Goal: Task Accomplishment & Management: Manage account settings

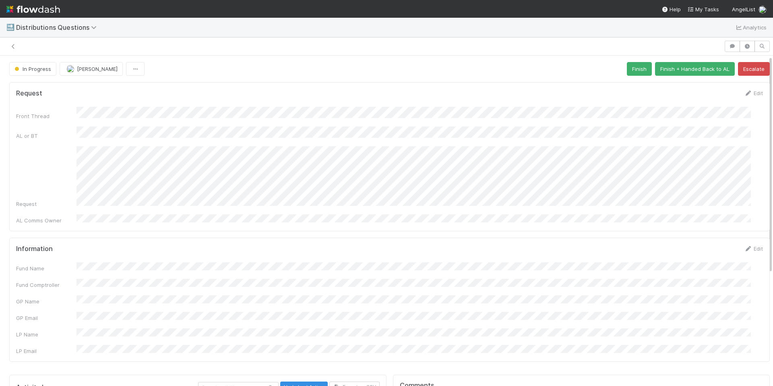
click at [410, 141] on div "Front Thread AL or BT Request AL Comms Owner" at bounding box center [389, 166] width 747 height 118
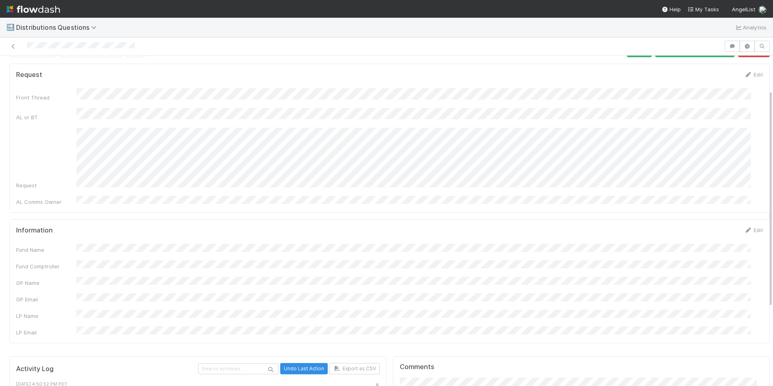
scroll to position [15, 0]
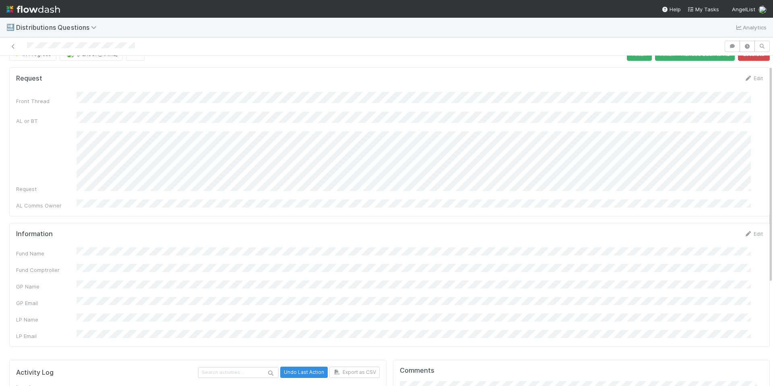
drag, startPoint x: 433, startPoint y: 237, endPoint x: 440, endPoint y: 237, distance: 6.8
click at [435, 237] on form "Information Edit Fund Name Fund Comptroller GP Name GP Email LP Name LP Email" at bounding box center [389, 285] width 747 height 110
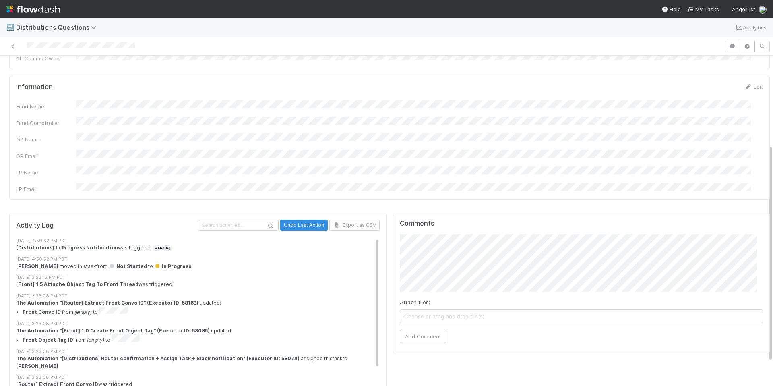
scroll to position [171, 0]
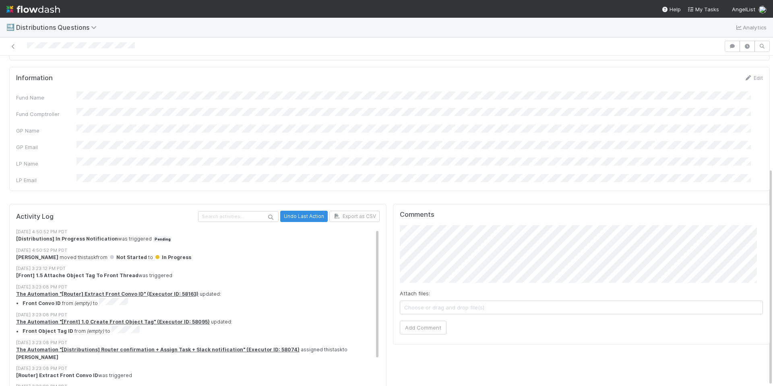
click at [393, 219] on div "Comments Attach files: Choose or drag and drop file(s) Add Comment" at bounding box center [581, 274] width 377 height 141
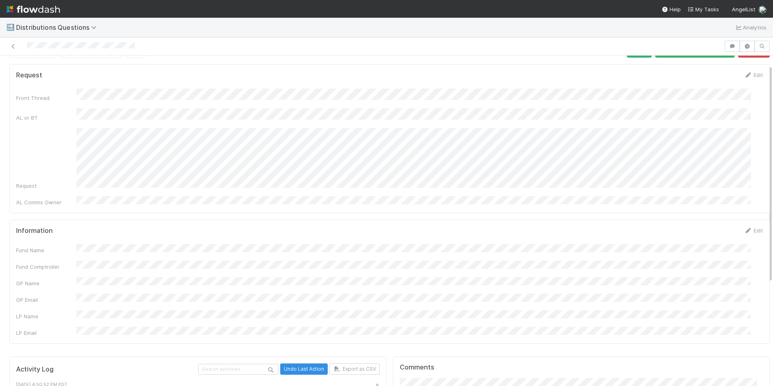
scroll to position [0, 0]
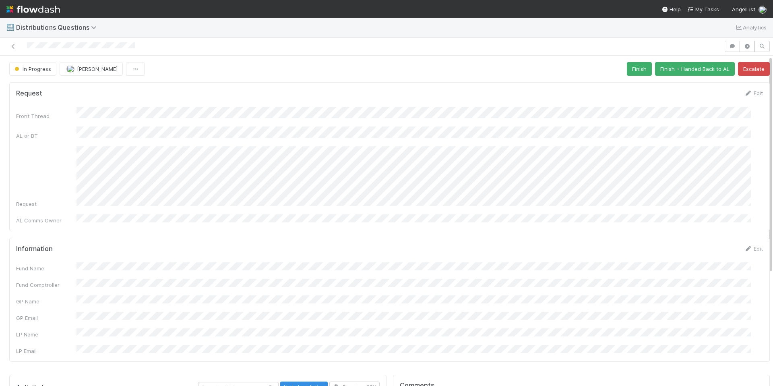
click at [284, 82] on div "Request Edit Front Thread AL or BT Request AL Comms Owner" at bounding box center [389, 156] width 761 height 149
click at [343, 85] on div "Request Edit Front Thread AL or BT Request AL Comms Owner" at bounding box center [389, 156] width 761 height 149
click at [330, 105] on form "Request Edit Front Thread AL or BT Request AL Comms Owner" at bounding box center [389, 156] width 747 height 135
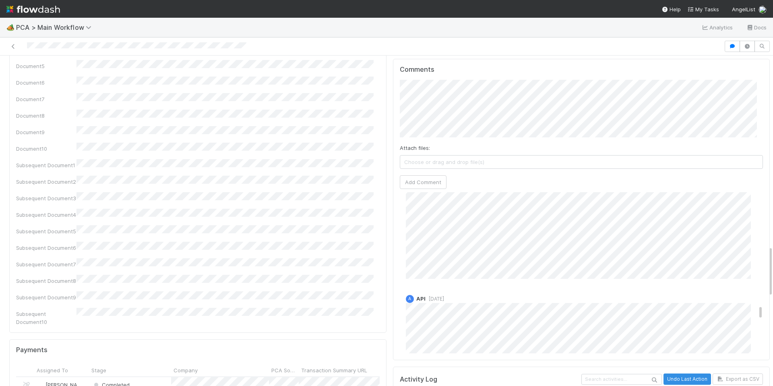
scroll to position [4299, 0]
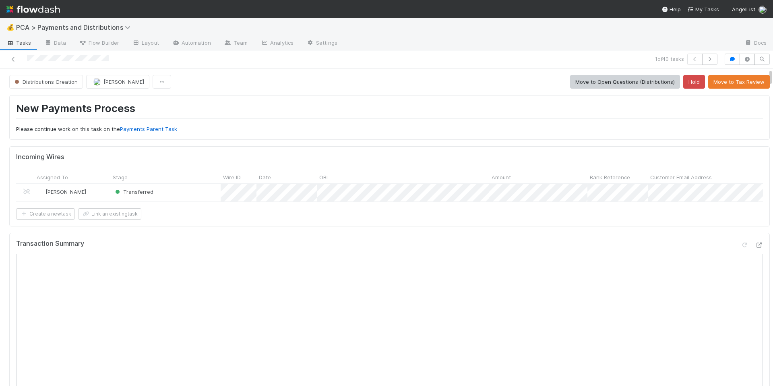
click at [445, 226] on div "Incoming Wires Assigned To Stage Wire ID Date OBI Amount Bank Reference Custome…" at bounding box center [389, 186] width 761 height 80
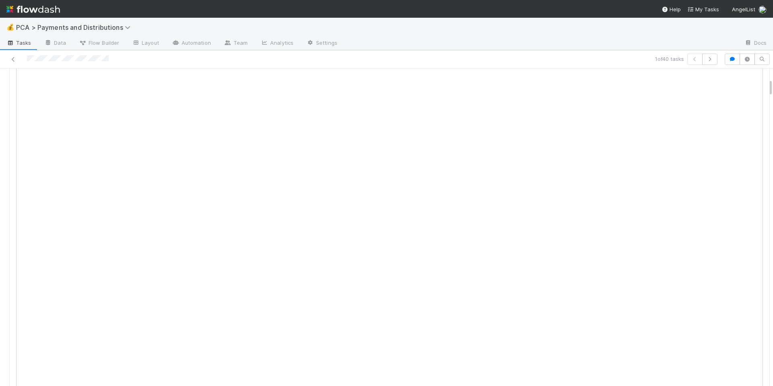
scroll to position [268, 0]
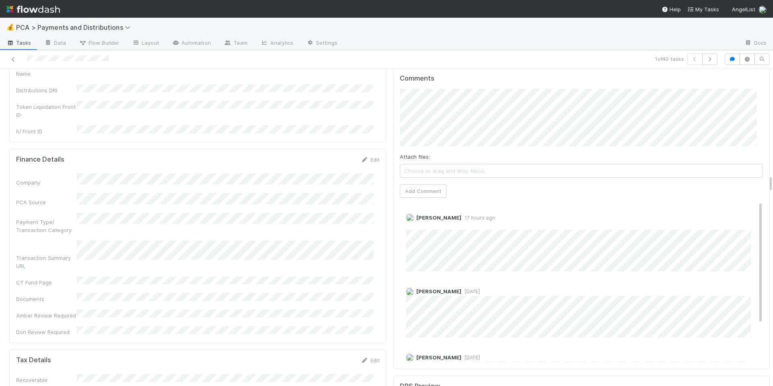
scroll to position [1916, 0]
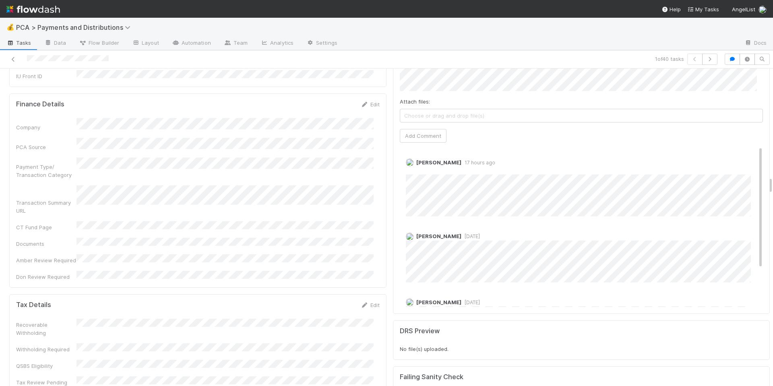
scroll to position [1852, 0]
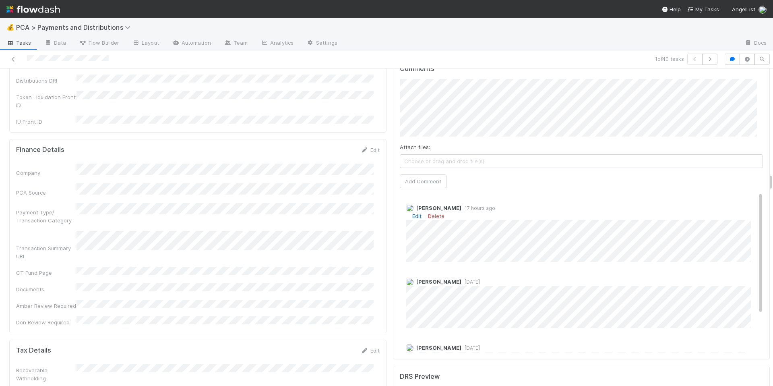
click at [412, 213] on link "Edit" at bounding box center [416, 216] width 9 height 6
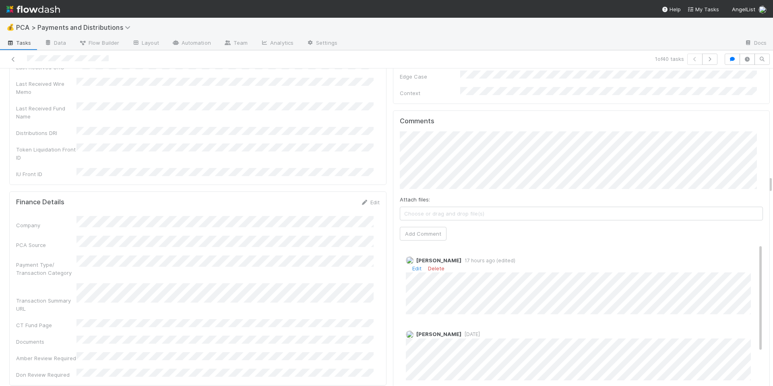
scroll to position [1895, 0]
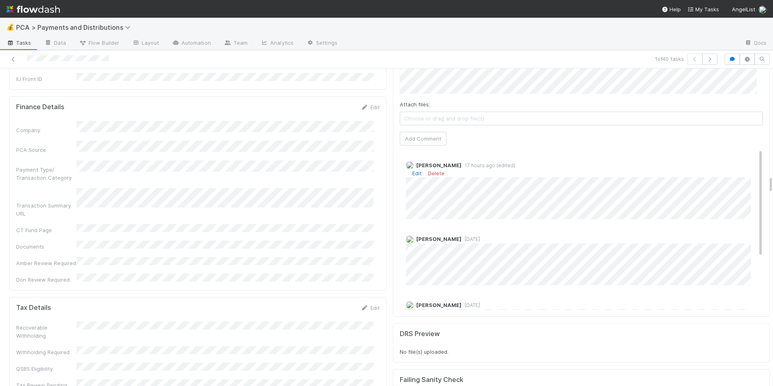
click at [412, 170] on link "Edit" at bounding box center [416, 173] width 9 height 6
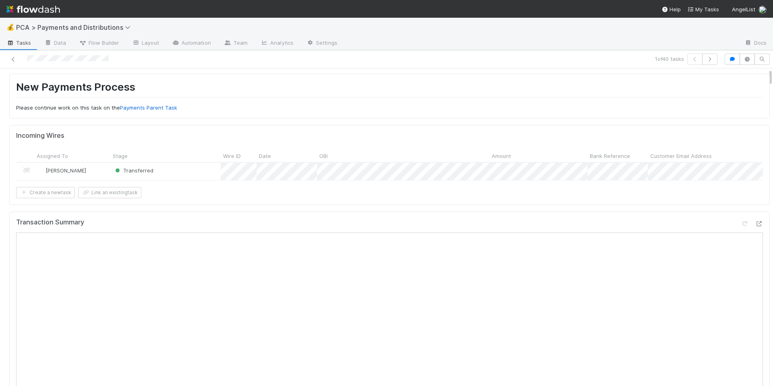
scroll to position [0, 0]
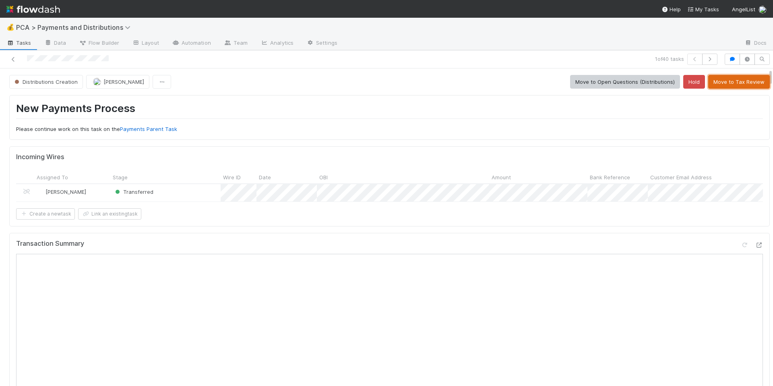
click at [712, 83] on button "Move to Tax Review" at bounding box center [739, 82] width 62 height 14
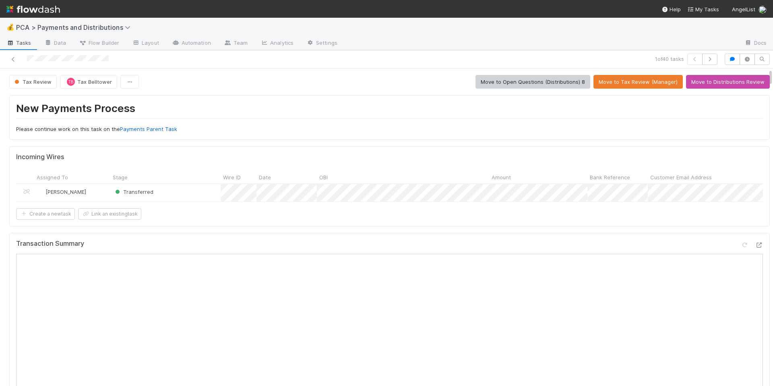
drag, startPoint x: 26, startPoint y: 58, endPoint x: 124, endPoint y: 58, distance: 97.9
click at [124, 58] on div at bounding box center [183, 59] width 360 height 11
click at [277, 114] on h1 "New Payments Process" at bounding box center [389, 110] width 747 height 17
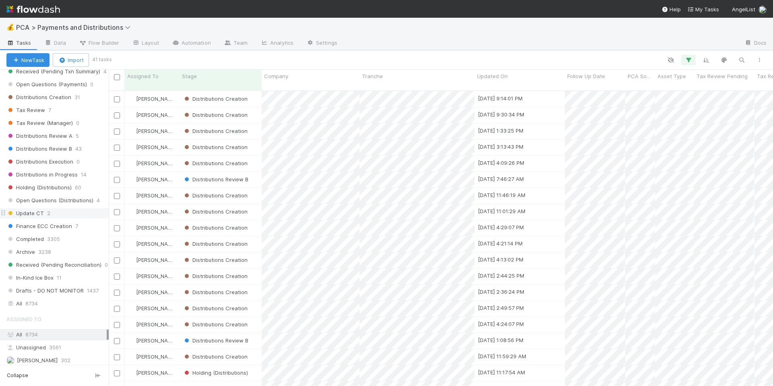
scroll to position [501, 0]
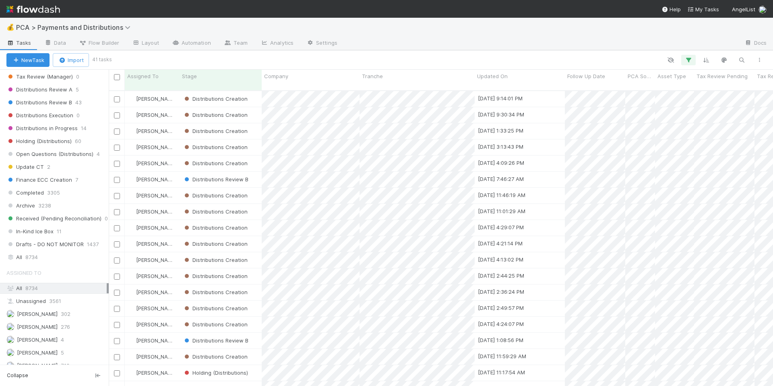
click at [72, 290] on div "All 8734" at bounding box center [56, 288] width 100 height 10
click at [52, 259] on div "All 8734" at bounding box center [56, 257] width 100 height 10
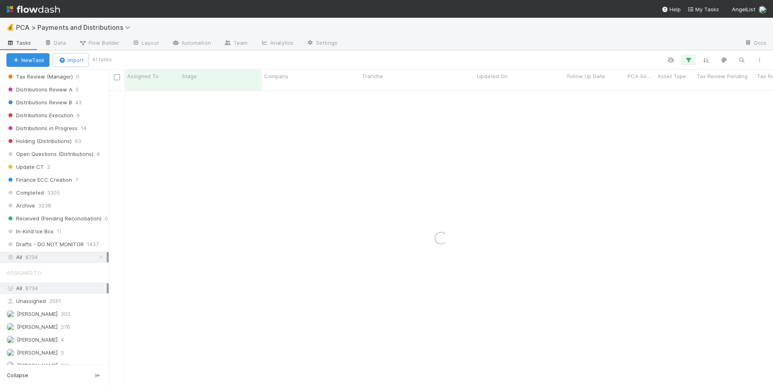
click at [679, 59] on div at bounding box center [439, 60] width 658 height 10
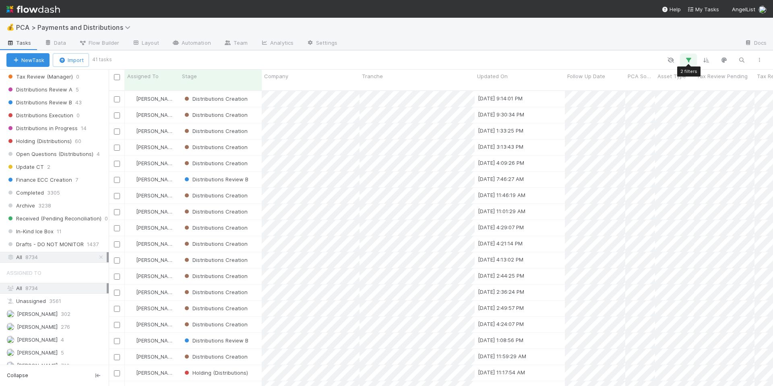
click at [685, 60] on icon "button" at bounding box center [689, 59] width 8 height 7
click at [679, 101] on icon at bounding box center [678, 102] width 8 height 5
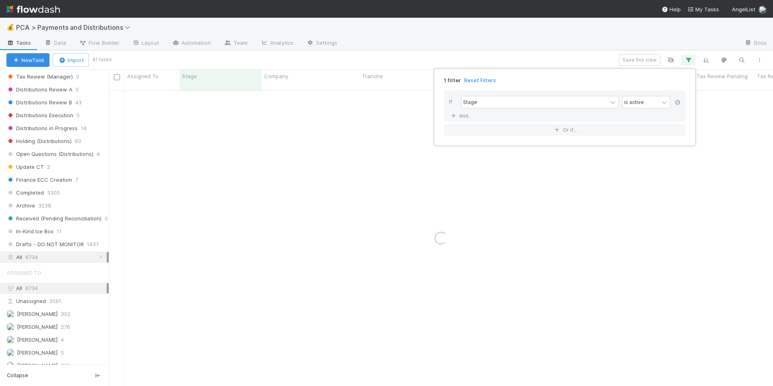
click at [679, 101] on icon at bounding box center [678, 102] width 8 height 5
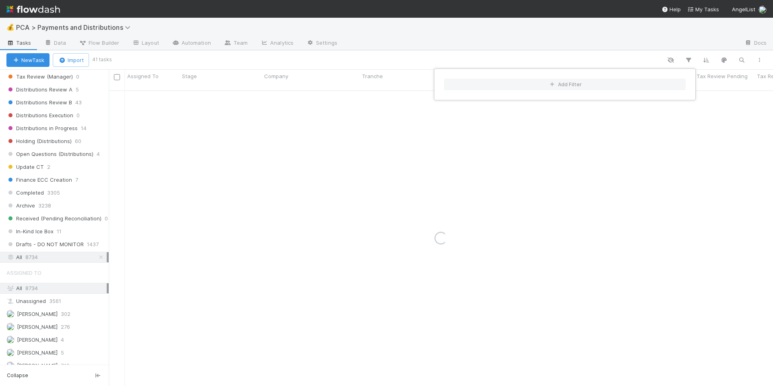
click at [642, 41] on div "Add Filter" at bounding box center [386, 193] width 773 height 386
click at [741, 60] on div "Add Filter" at bounding box center [386, 193] width 773 height 386
click at [740, 60] on icon "button" at bounding box center [742, 59] width 8 height 7
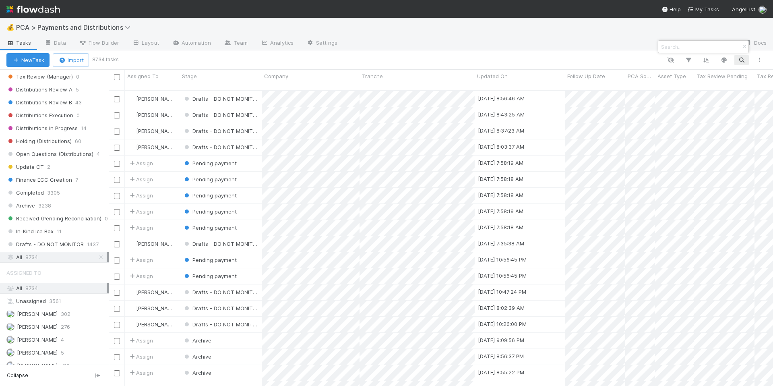
scroll to position [296, 658]
paste input "Pareto Brands"
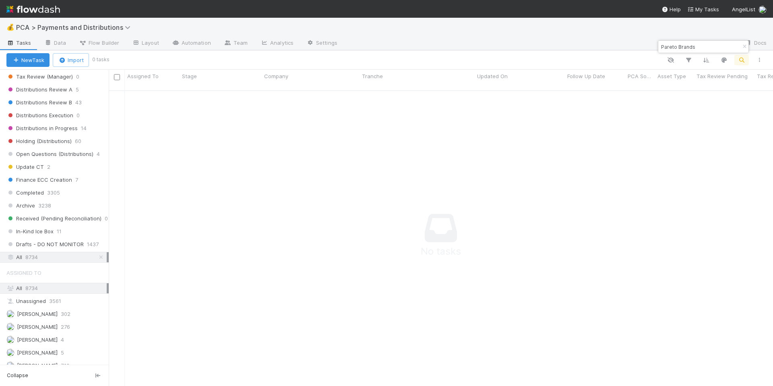
scroll to position [290, 658]
type input "Pareto Brands"
click at [45, 5] on img at bounding box center [33, 9] width 54 height 14
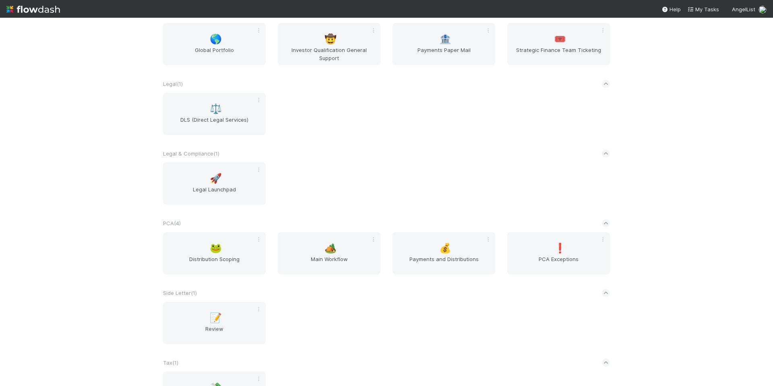
scroll to position [972, 0]
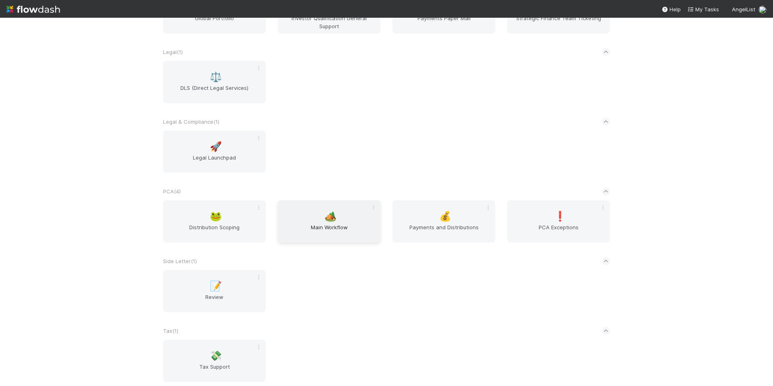
click at [343, 240] on div "🏕️ Main Workflow" at bounding box center [329, 221] width 103 height 42
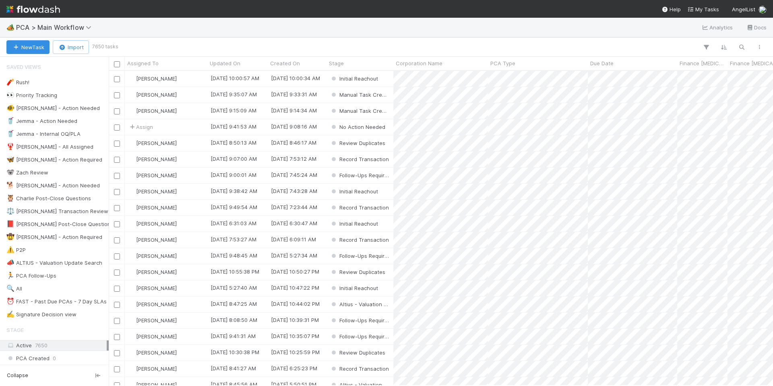
scroll to position [308, 658]
click at [745, 46] on icon "button" at bounding box center [742, 46] width 8 height 7
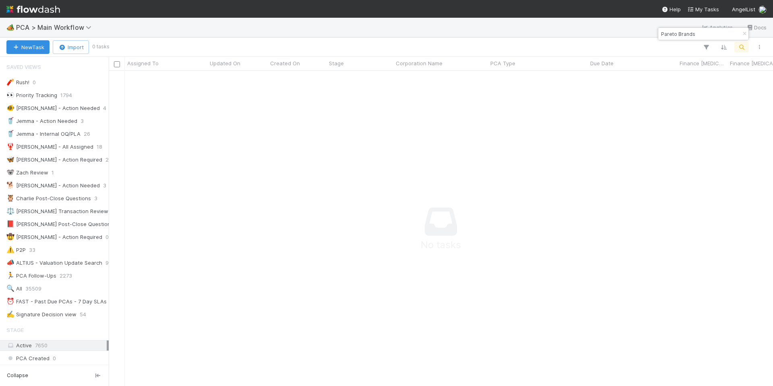
scroll to position [302, 658]
drag, startPoint x: 696, startPoint y: 34, endPoint x: 678, endPoint y: 34, distance: 17.3
click at [678, 34] on input "Pareto Brands" at bounding box center [700, 34] width 81 height 10
type input "Pareto"
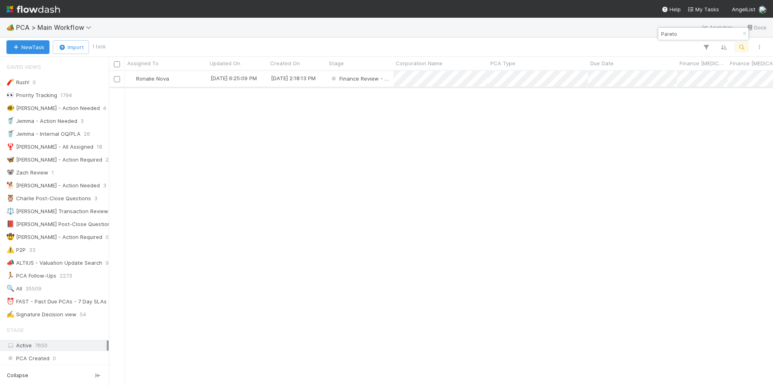
click at [325, 85] on div "8/21/25, 2:18:13 PM" at bounding box center [297, 79] width 59 height 16
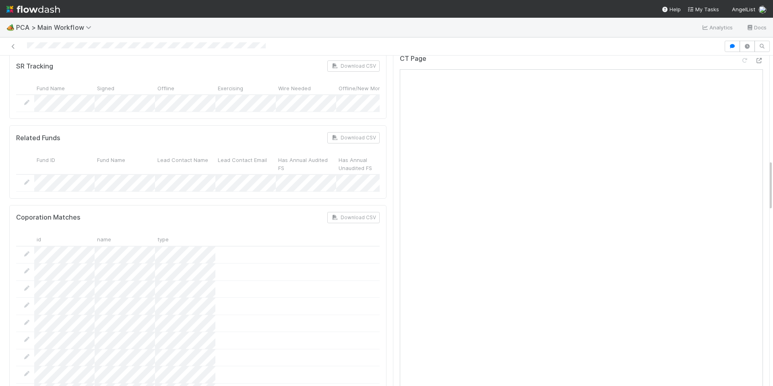
scroll to position [676, 0]
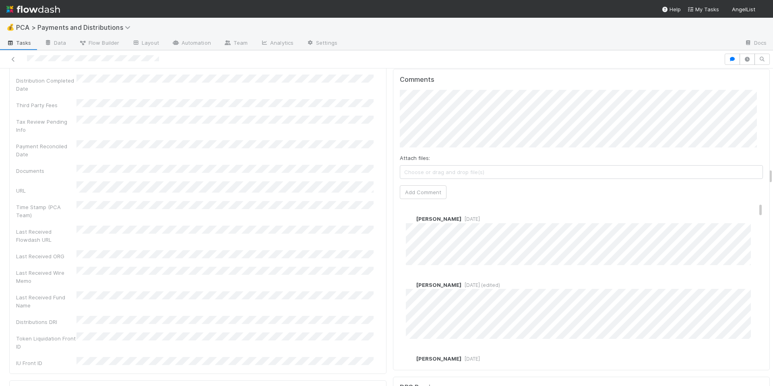
scroll to position [1922, 0]
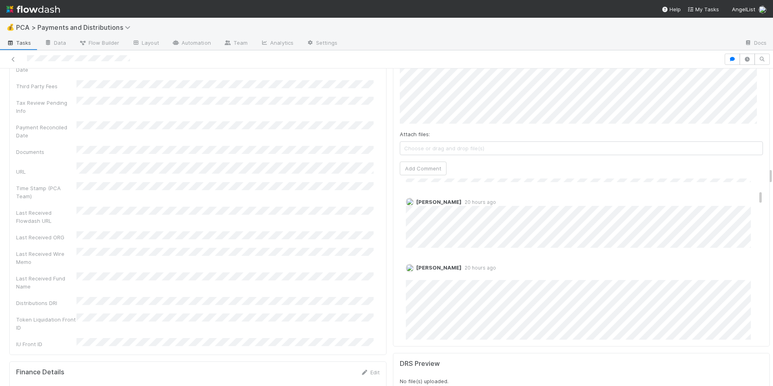
scroll to position [195, 0]
click at [555, 253] on div "Allison Donlevy 20 hours ago Edit Delete" at bounding box center [585, 313] width 370 height 120
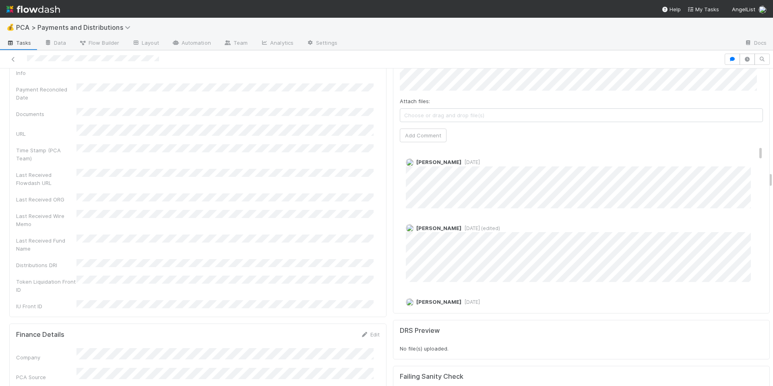
scroll to position [1905, 0]
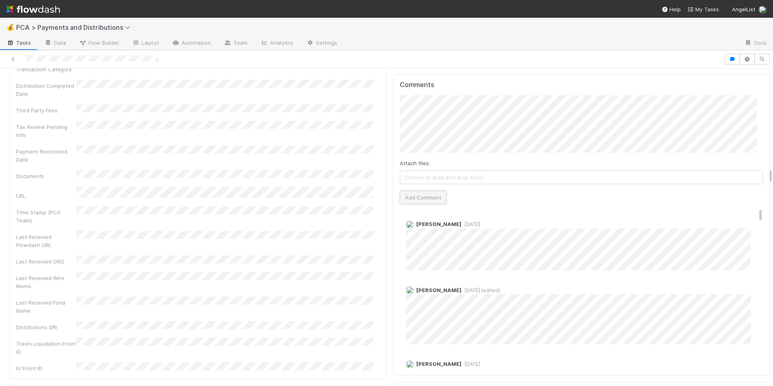
click at [418, 193] on button "Add Comment" at bounding box center [423, 197] width 47 height 14
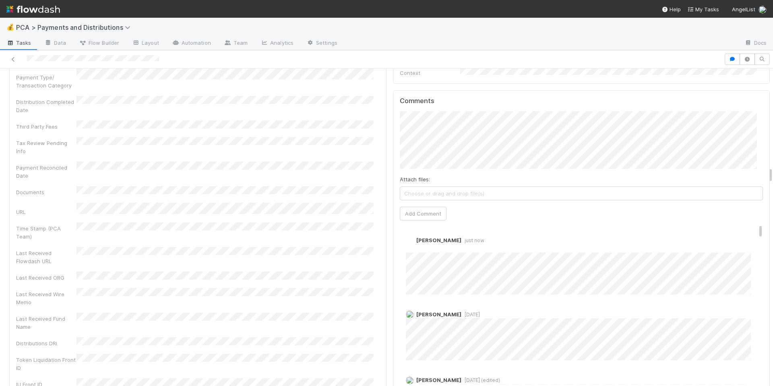
scroll to position [1886, 0]
click at [292, 257] on div "Company Has fund interest Fund interest intake form Needs manual IU Finance CT …" at bounding box center [198, 32] width 364 height 720
click at [363, 316] on div "Last Received Fund Name" at bounding box center [198, 325] width 364 height 18
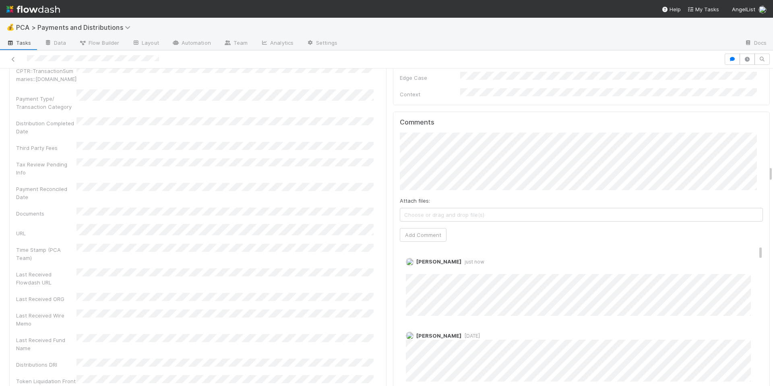
scroll to position [1879, 0]
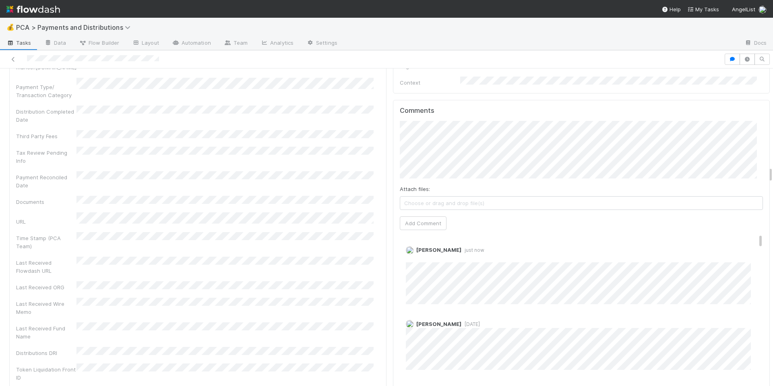
click at [351, 298] on div "Last Received Wire Memo" at bounding box center [198, 307] width 364 height 18
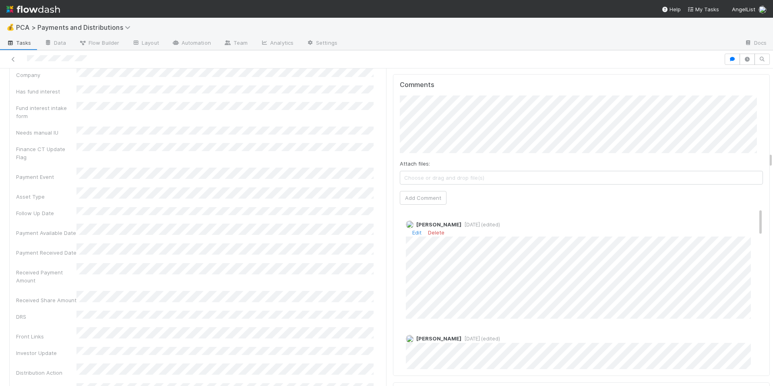
scroll to position [1654, 0]
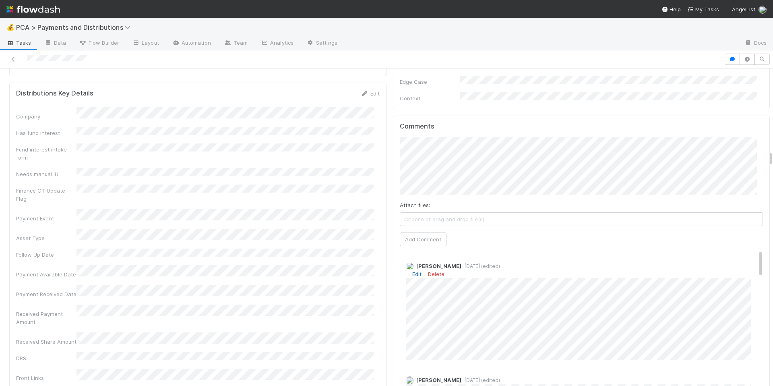
click at [412, 271] on link "Edit" at bounding box center [416, 274] width 9 height 6
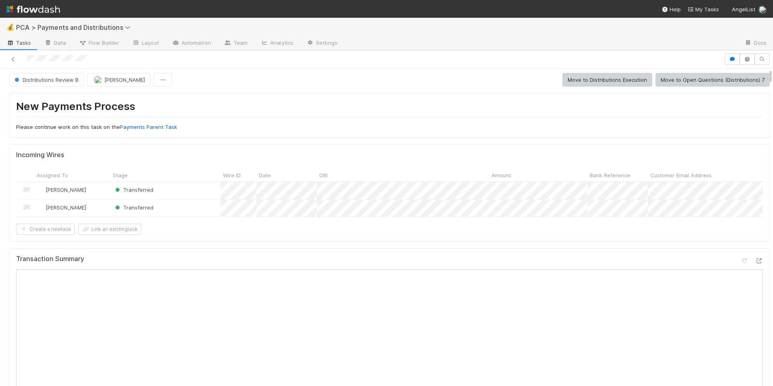
scroll to position [0, 0]
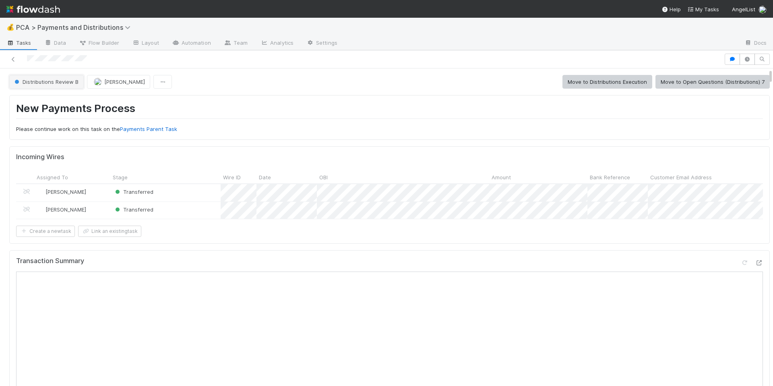
click at [37, 84] on span "Distributions Review B" at bounding box center [46, 82] width 66 height 6
click at [58, 101] on span "Distributions Execution" at bounding box center [44, 102] width 67 height 6
click at [114, 65] on div at bounding box center [386, 59] width 773 height 18
click at [368, 107] on h1 "New Payments Process" at bounding box center [389, 110] width 747 height 17
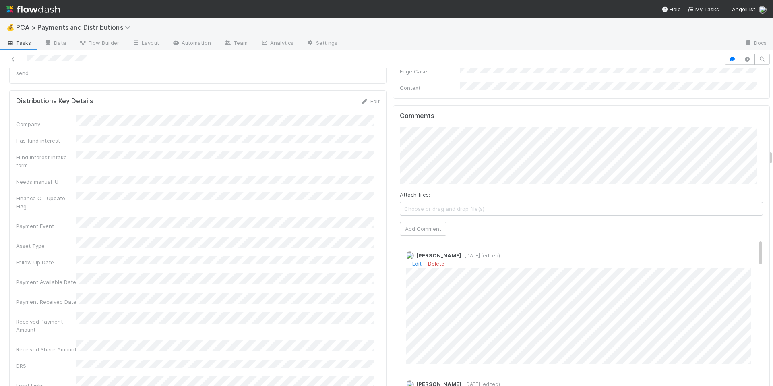
scroll to position [1674, 0]
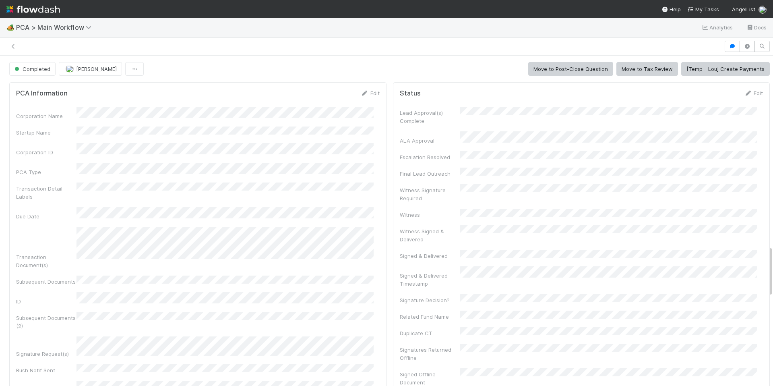
scroll to position [4299, 0]
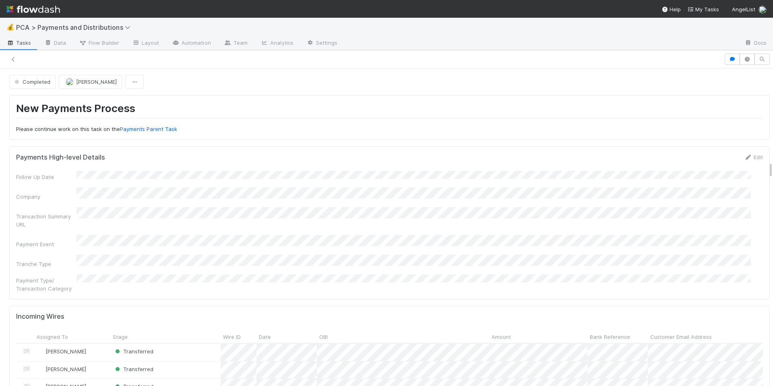
scroll to position [308, 0]
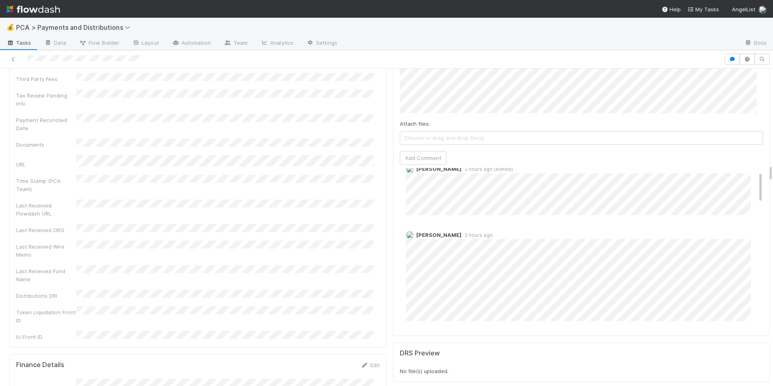
scroll to position [16, 0]
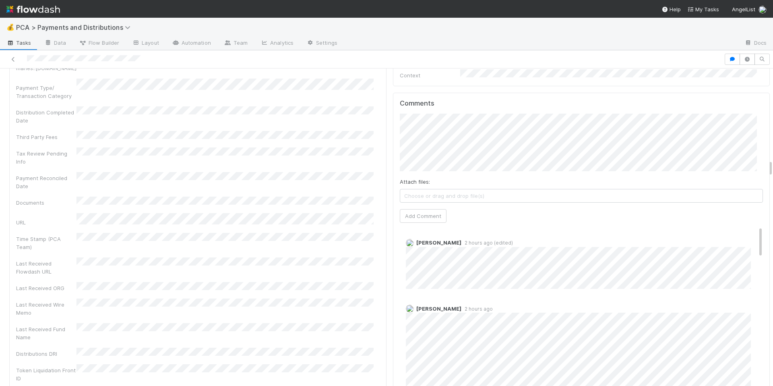
scroll to position [1581, 0]
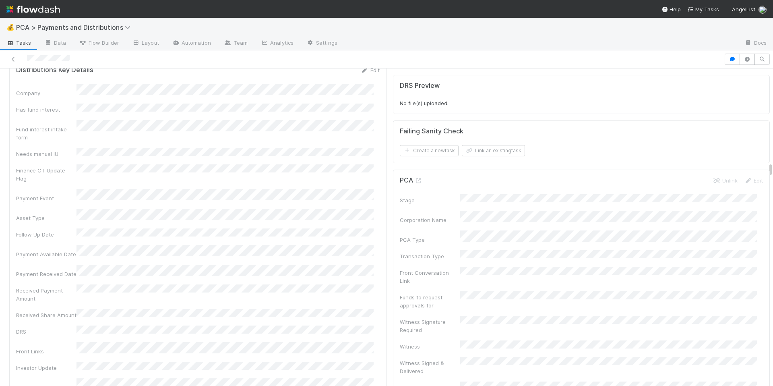
scroll to position [2150, 0]
click at [415, 177] on icon at bounding box center [419, 179] width 8 height 5
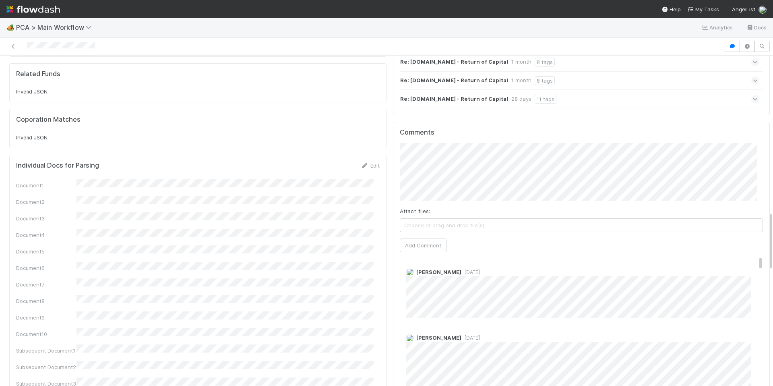
click at [293, 179] on div "Document1 Document2 Document3 Document4 Document5 Document6 Document7 Document8…" at bounding box center [198, 345] width 364 height 332
click at [321, 249] on div "Document1 Document2 Document3 Document4 Document5 Document6 Document7 Document8…" at bounding box center [198, 347] width 364 height 332
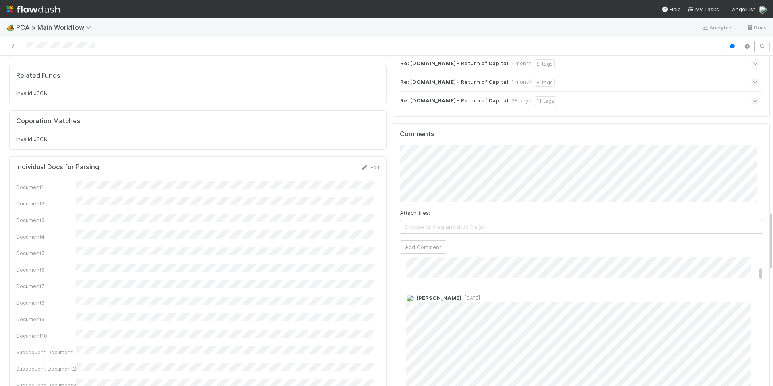
scroll to position [272, 0]
drag, startPoint x: 410, startPoint y: 249, endPoint x: 454, endPoint y: 248, distance: 43.5
click at [454, 294] on span "Febbie Cervantes" at bounding box center [438, 297] width 45 height 6
copy span "Febbie Cervantes"
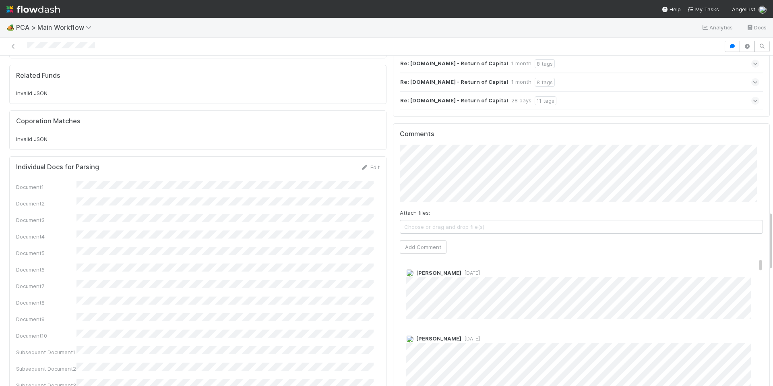
scroll to position [0, 0]
click at [364, 118] on div "PCA Information Edit Corporation Name Startup Name Corporation ID PCA Type Tran…" at bounding box center [389, 160] width 767 height 1885
click at [269, 181] on div "Document1 Document2 Document3 Document4 Document5 Document6 Document7 Document8…" at bounding box center [198, 347] width 364 height 332
click at [323, 261] on div "Document1 Document2 Document3 Document4 Document5 Document6 Document7 Document8…" at bounding box center [198, 347] width 364 height 332
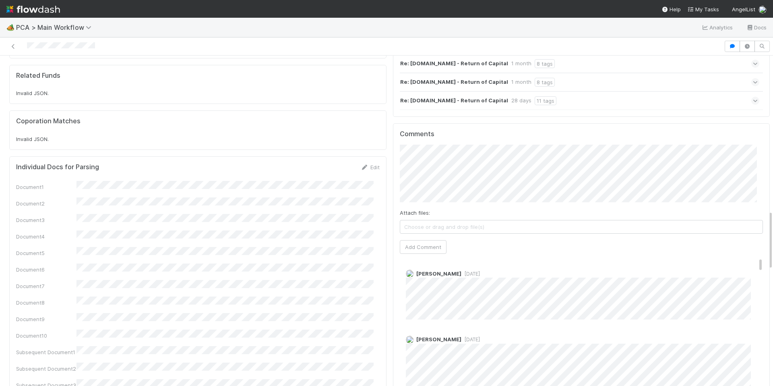
scroll to position [848, 0]
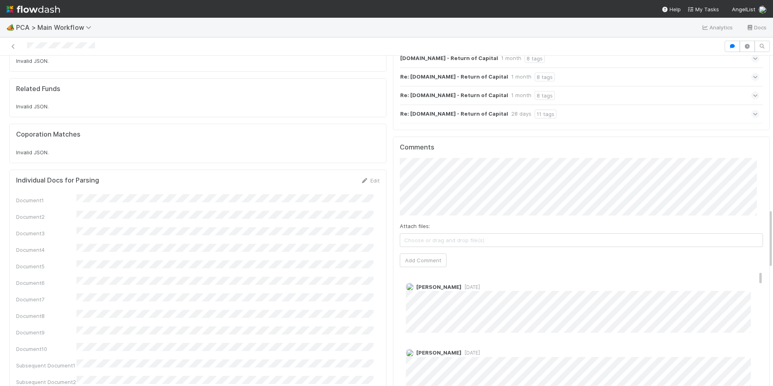
click at [314, 194] on div "Document1 Document2 Document3 Document4 Document5 Document6 Document7 Document8…" at bounding box center [198, 360] width 364 height 332
click at [492, 169] on div "Attach files: Choose or drag and drop file(s) Add Comment" at bounding box center [582, 212] width 364 height 109
click at [464, 166] on button "Josh Tarr" at bounding box center [436, 165] width 61 height 11
click at [484, 145] on span "Nathalie Gualito" at bounding box center [474, 143] width 41 height 6
click at [566, 144] on span "Febbie Cervantes" at bounding box center [550, 143] width 41 height 6
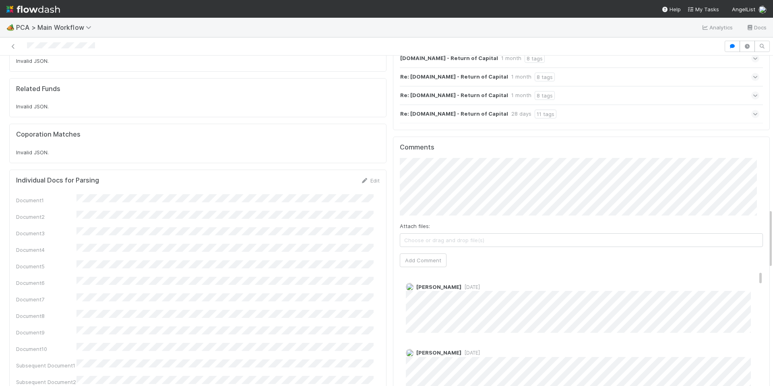
click at [465, 284] on span "2 days ago" at bounding box center [471, 287] width 19 height 6
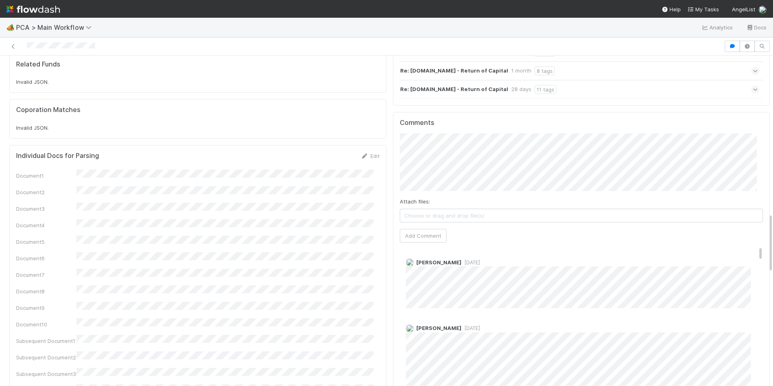
scroll to position [871, 0]
click at [479, 261] on span "2 days ago" at bounding box center [471, 264] width 19 height 6
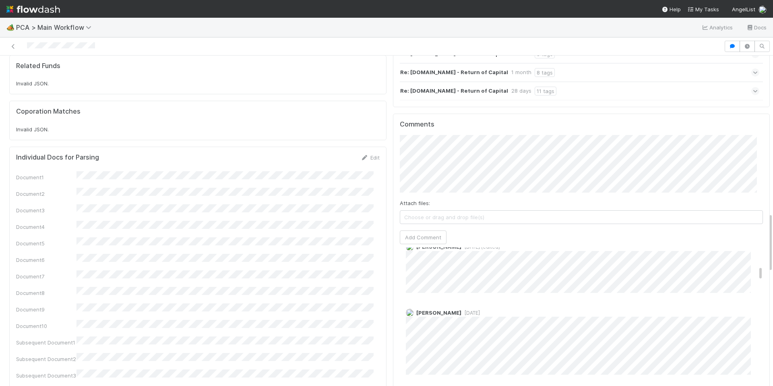
scroll to position [551, 0]
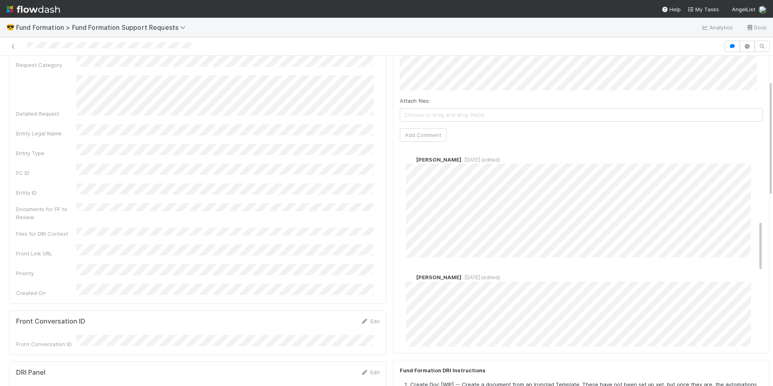
scroll to position [356, 0]
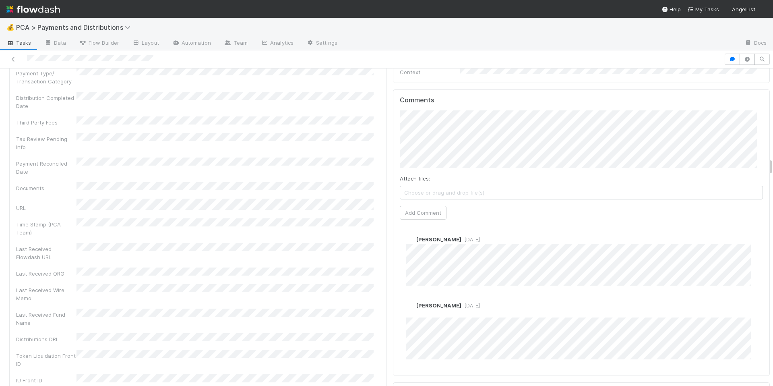
scroll to position [1639, 0]
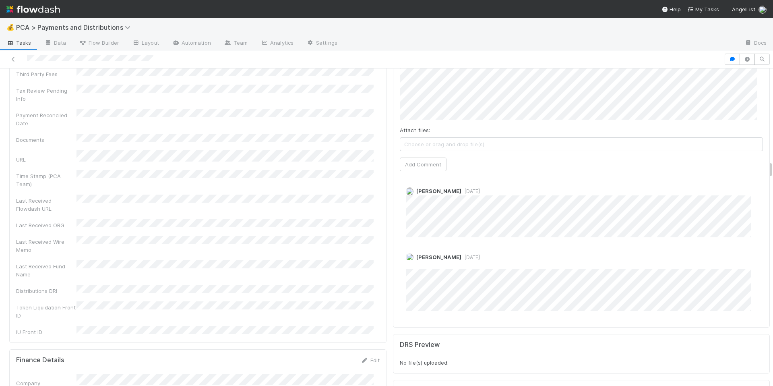
click at [462, 188] on span "[DATE]" at bounding box center [471, 191] width 19 height 6
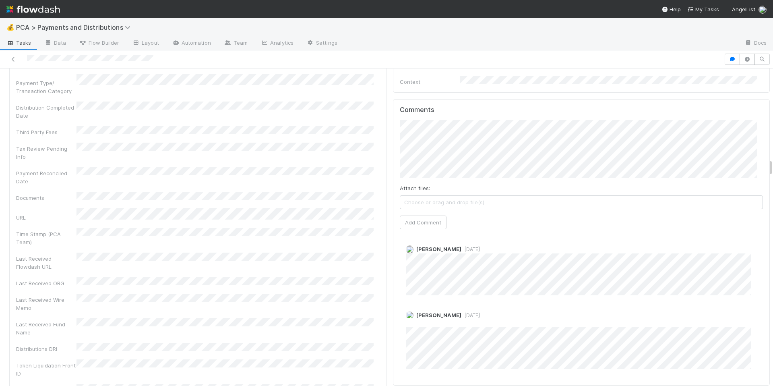
scroll to position [1535, 0]
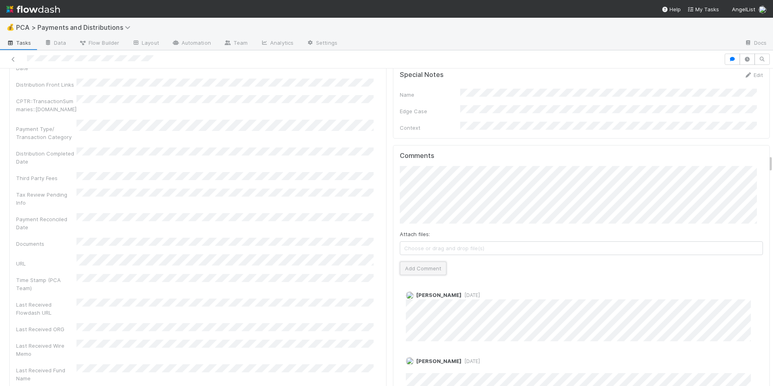
click at [429, 261] on button "Add Comment" at bounding box center [423, 268] width 47 height 14
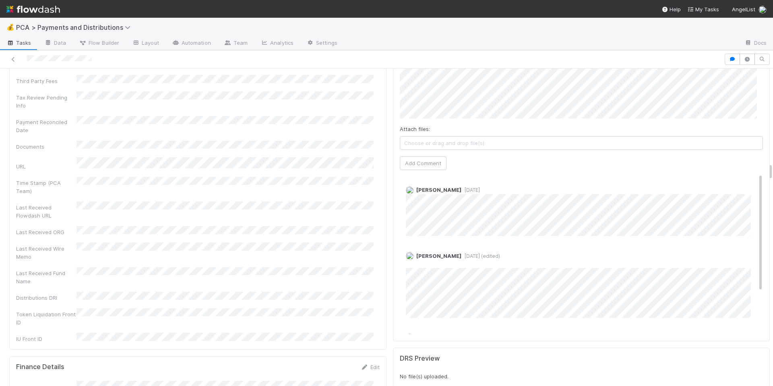
scroll to position [1689, 0]
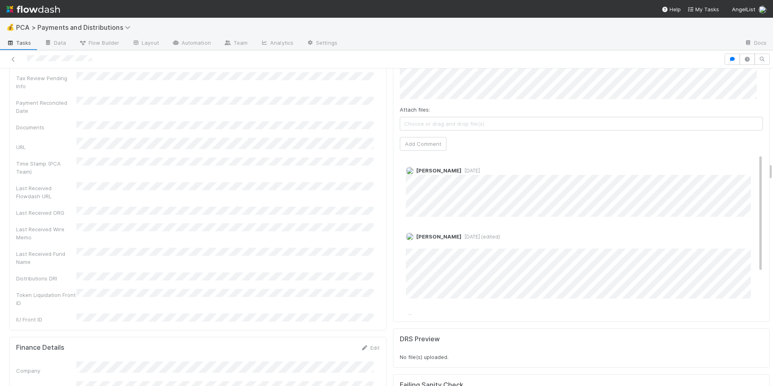
click at [369, 248] on div "Last Received Fund Name" at bounding box center [198, 257] width 364 height 18
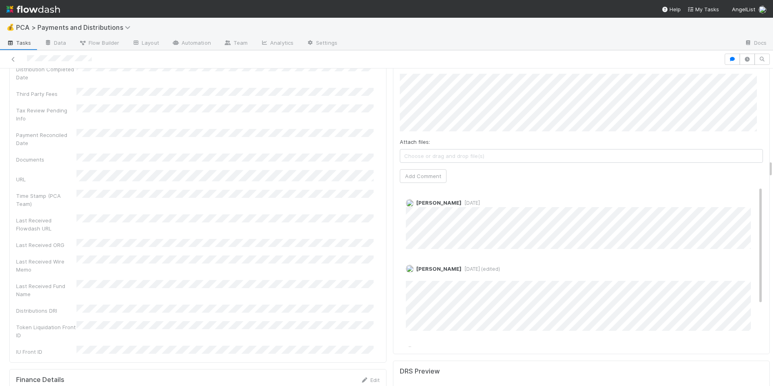
scroll to position [1634, 0]
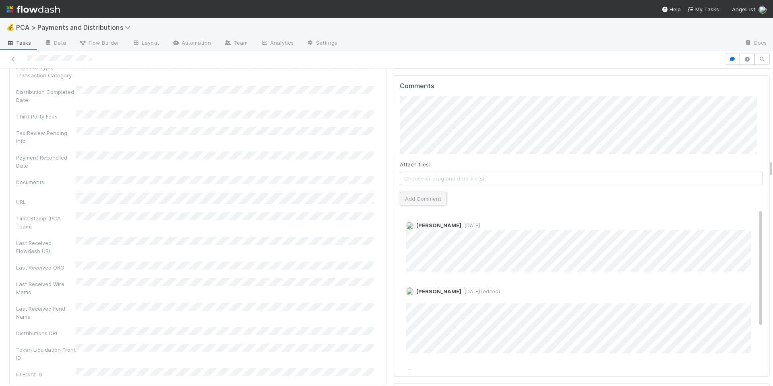
click at [415, 194] on button "Add Comment" at bounding box center [423, 199] width 47 height 14
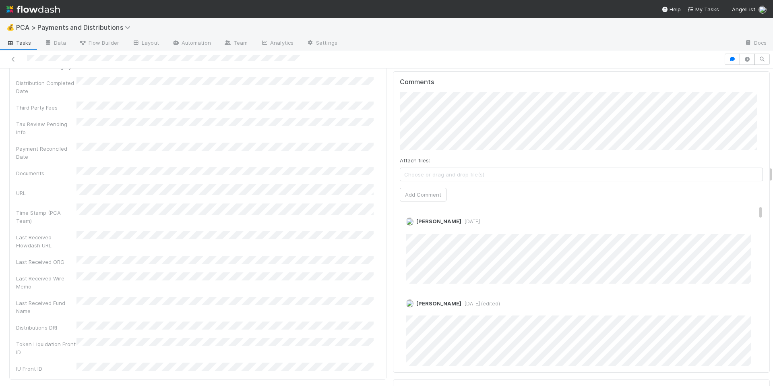
scroll to position [1851, 0]
click at [303, 169] on div "Company Has fund interest Fund interest intake form Needs manual IU Finance CT …" at bounding box center [198, 15] width 364 height 726
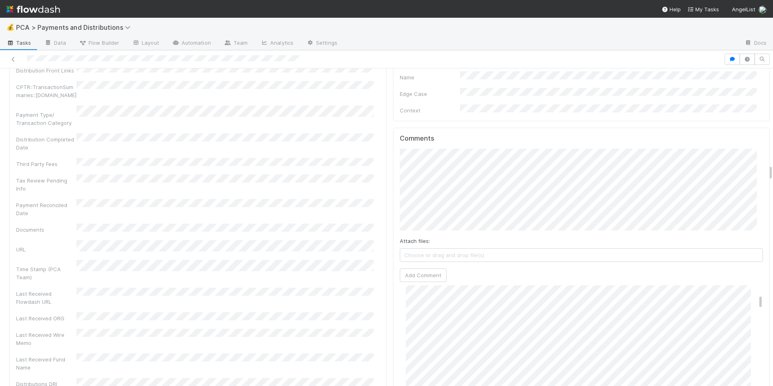
scroll to position [1817, 0]
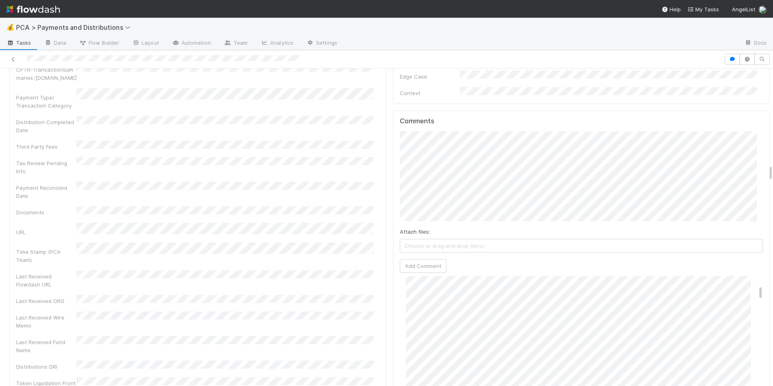
click at [393, 200] on div "Comments Attach files: Choose or drag and drop file(s) Add Comment Allison Donl…" at bounding box center [581, 277] width 377 height 334
click at [429, 251] on button "Add Comment" at bounding box center [423, 258] width 47 height 14
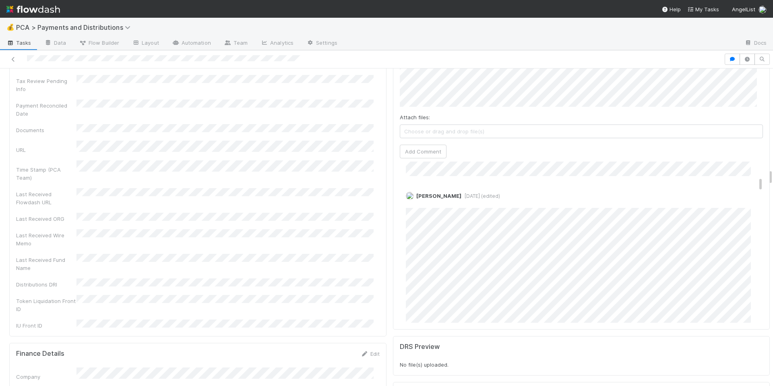
scroll to position [215, 0]
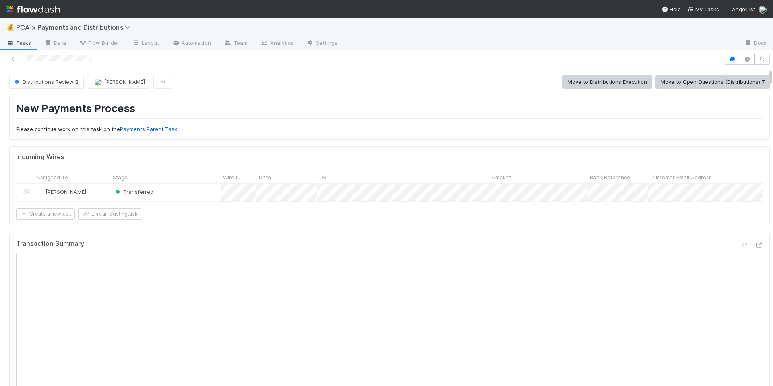
click at [583, 226] on div "Incoming Wires Assigned To Stage Wire ID Date OBI Amount Bank Reference Custome…" at bounding box center [389, 186] width 761 height 80
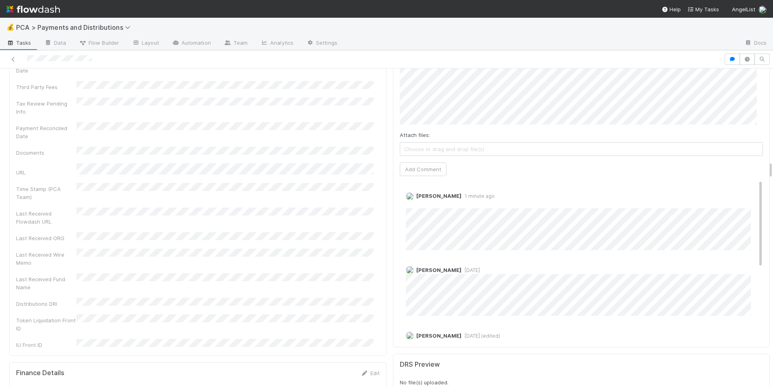
scroll to position [1656, 0]
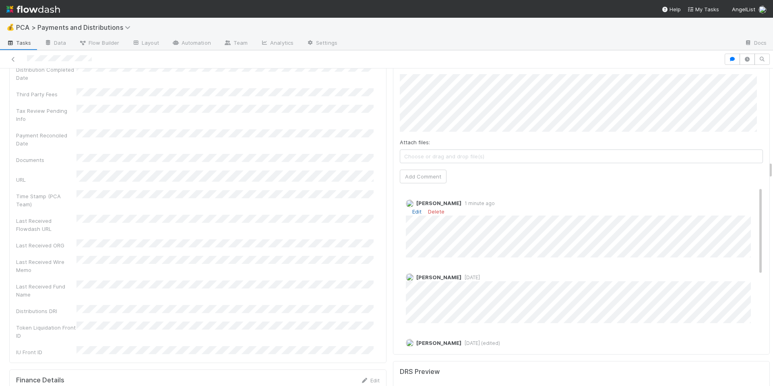
click at [414, 208] on link "Edit" at bounding box center [416, 211] width 9 height 6
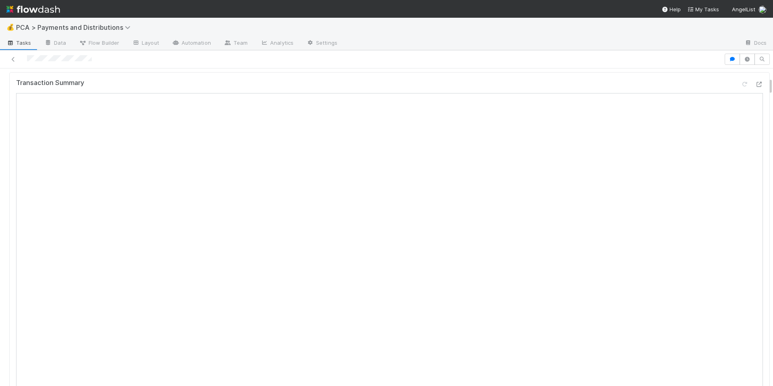
scroll to position [0, 0]
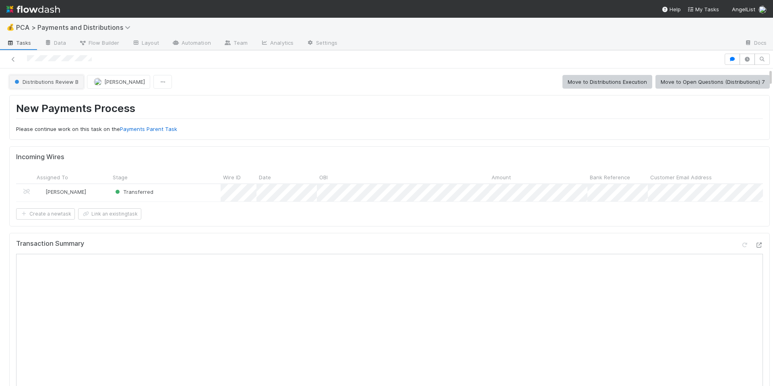
click at [55, 85] on button "Distributions Review B" at bounding box center [46, 82] width 75 height 14
click at [64, 103] on span "Distributions Execution" at bounding box center [44, 102] width 67 height 6
drag, startPoint x: 25, startPoint y: 58, endPoint x: 93, endPoint y: 57, distance: 67.3
click at [93, 57] on div at bounding box center [362, 59] width 718 height 11
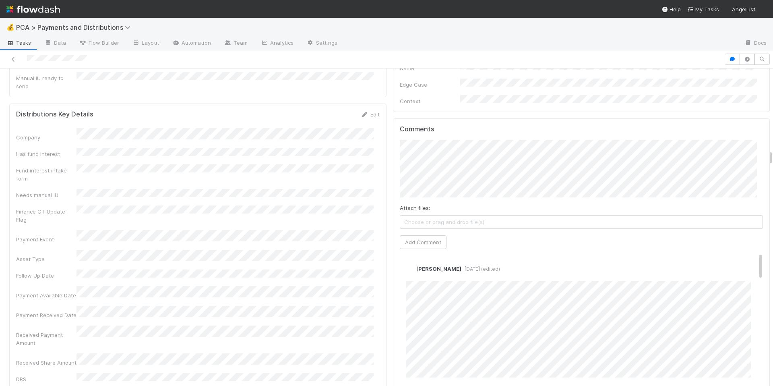
scroll to position [1641, 0]
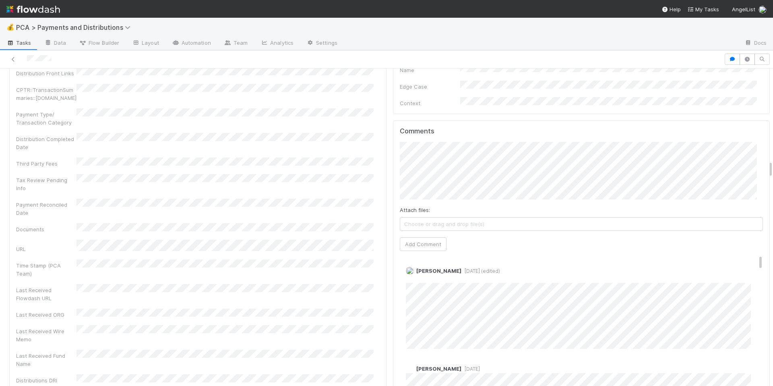
scroll to position [1655, 0]
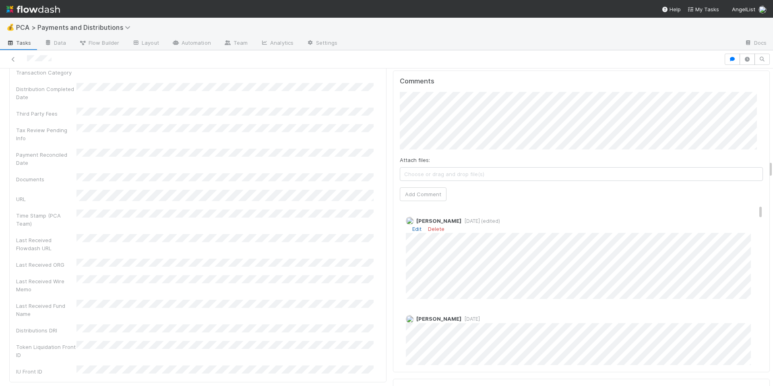
click at [412, 226] on link "Edit" at bounding box center [416, 229] width 9 height 6
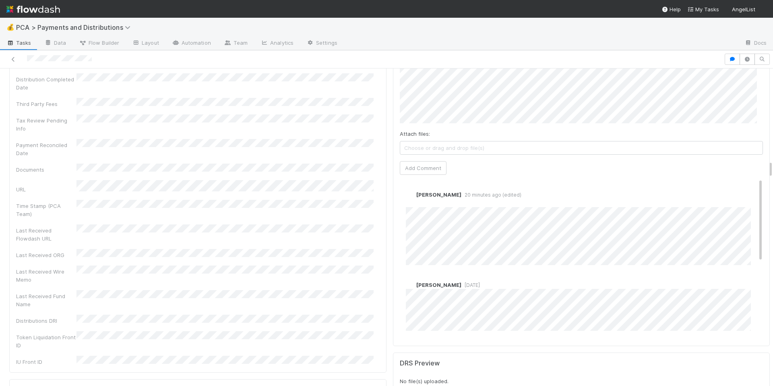
scroll to position [1648, 0]
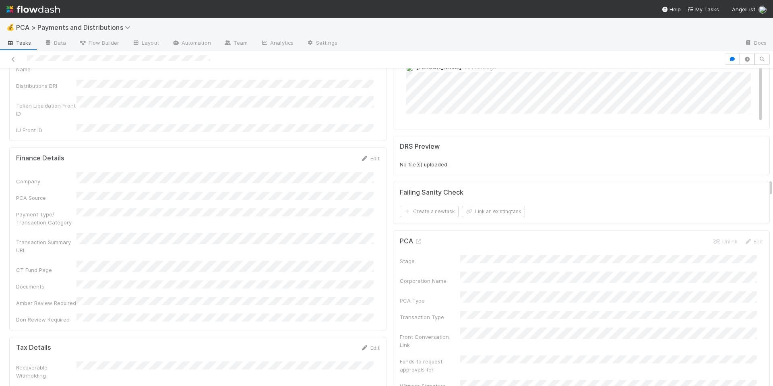
scroll to position [1995, 0]
click at [415, 237] on icon at bounding box center [419, 239] width 8 height 5
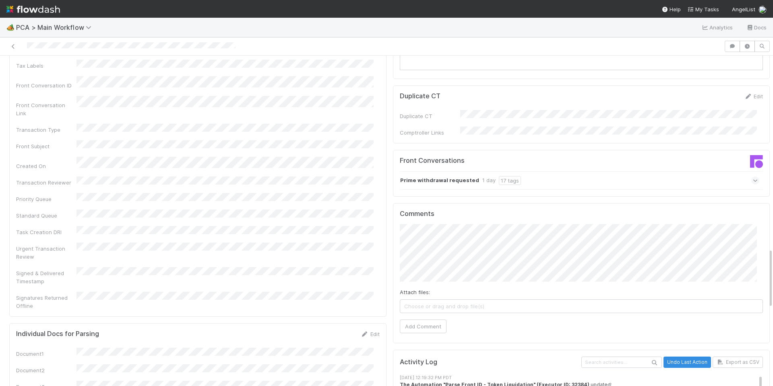
scroll to position [1224, 0]
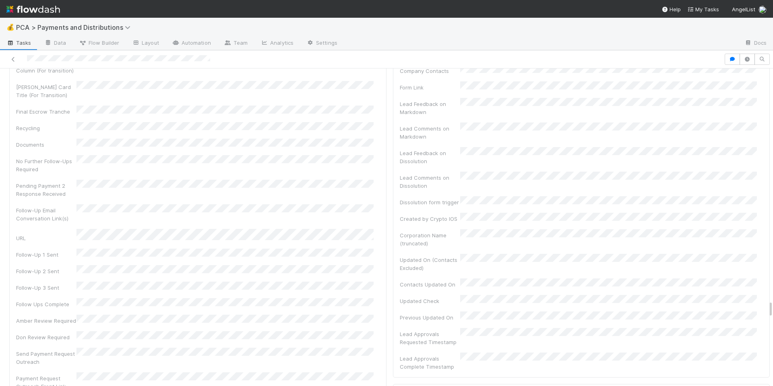
scroll to position [148, 0]
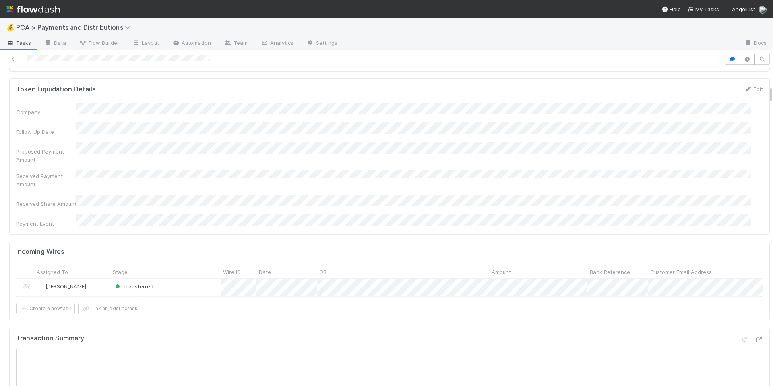
scroll to position [0, 0]
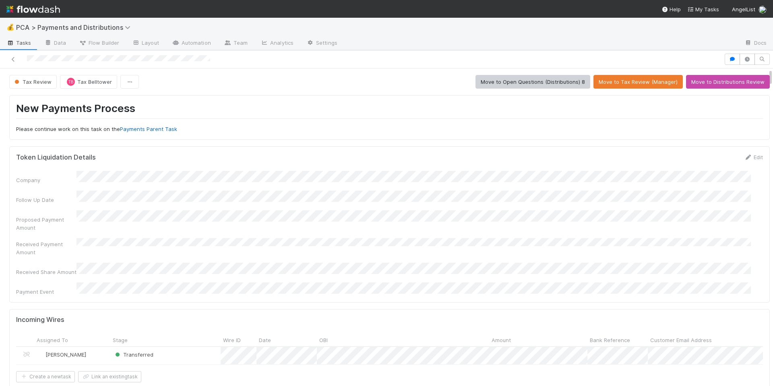
click at [260, 242] on div "Received Payment Amount" at bounding box center [389, 247] width 747 height 18
click at [319, 150] on div "Token Liquidation Details Edit Company Follow Up Date Proposed Payment Amount R…" at bounding box center [389, 224] width 761 height 156
click at [382, 201] on div "Company Follow Up Date Proposed Payment Amount Received Payment Amount Received…" at bounding box center [389, 233] width 747 height 125
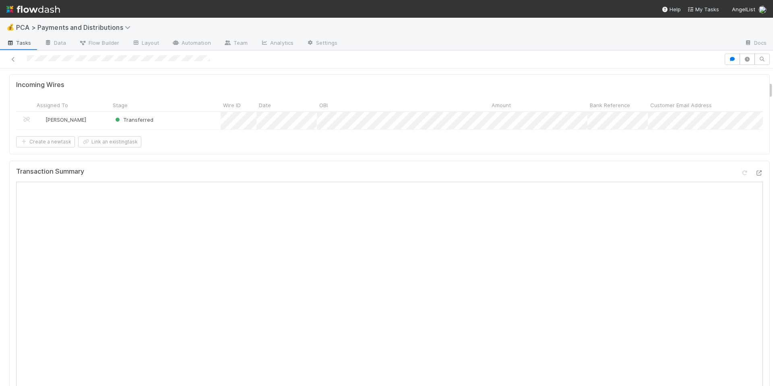
scroll to position [306, 0]
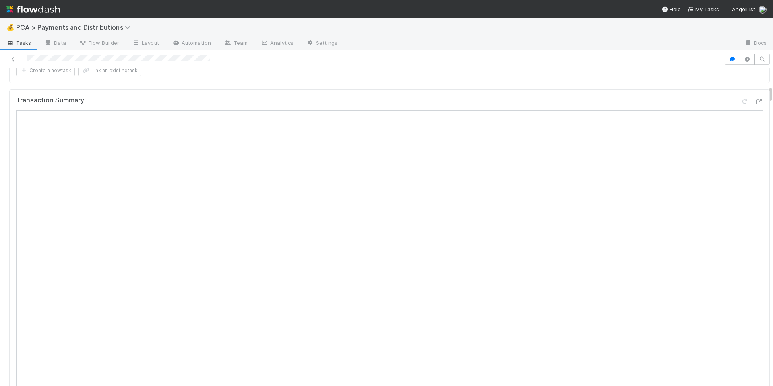
click at [325, 96] on div "Transaction Summary" at bounding box center [389, 103] width 747 height 14
click at [142, 96] on div "Transaction Summary" at bounding box center [389, 103] width 747 height 14
click at [151, 96] on div "Transaction Summary" at bounding box center [389, 103] width 747 height 14
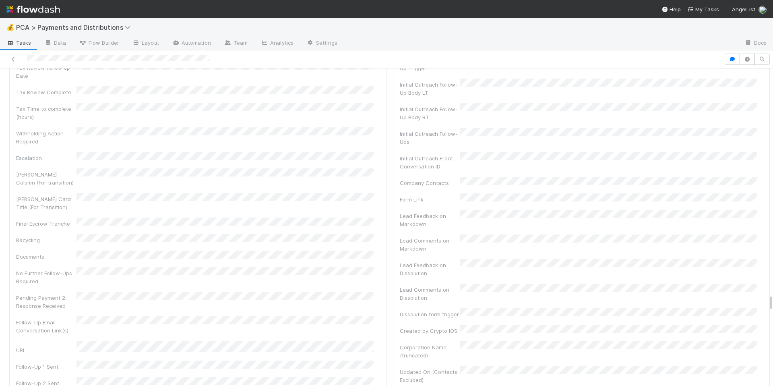
scroll to position [1321, 0]
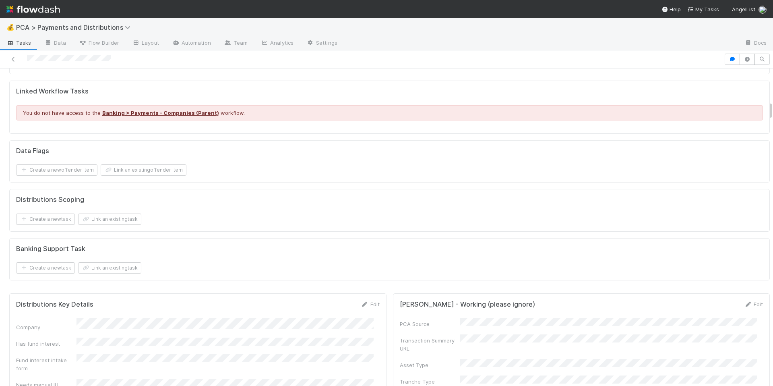
scroll to position [739, 0]
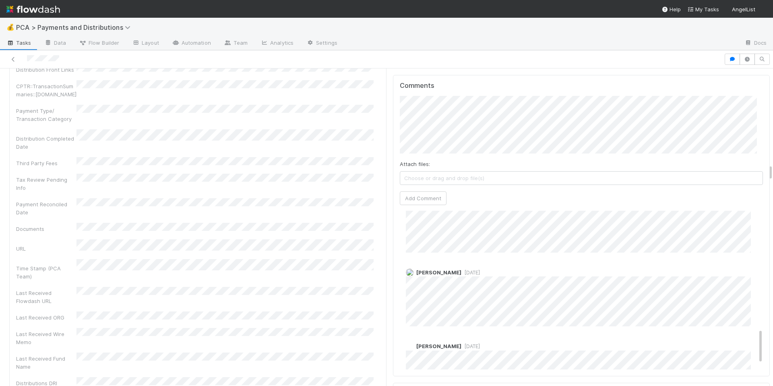
scroll to position [545, 0]
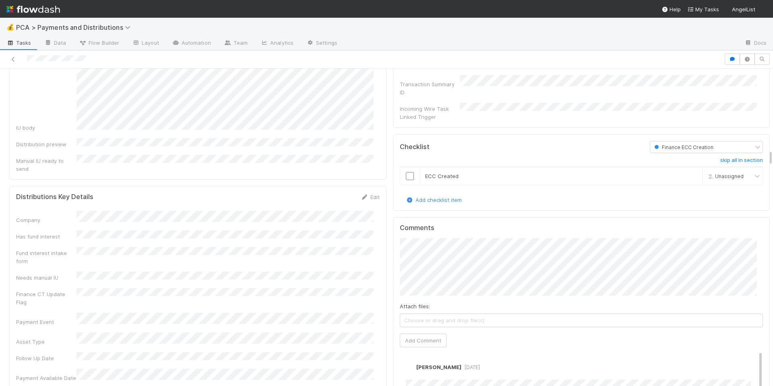
scroll to position [1781, 0]
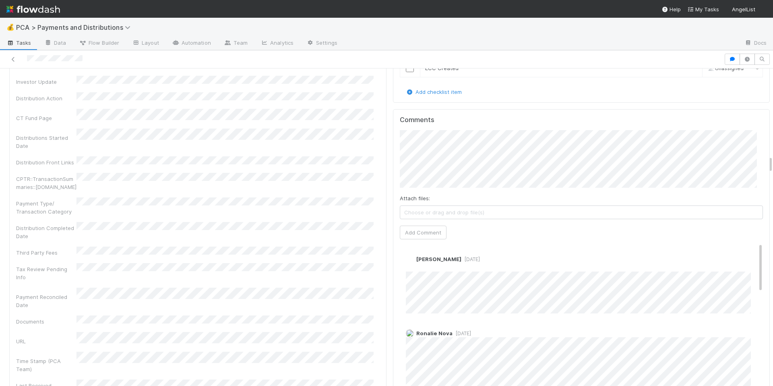
scroll to position [1437, 0]
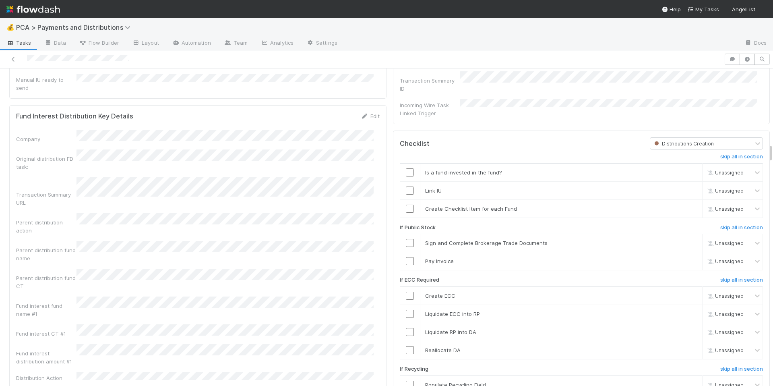
scroll to position [1212, 0]
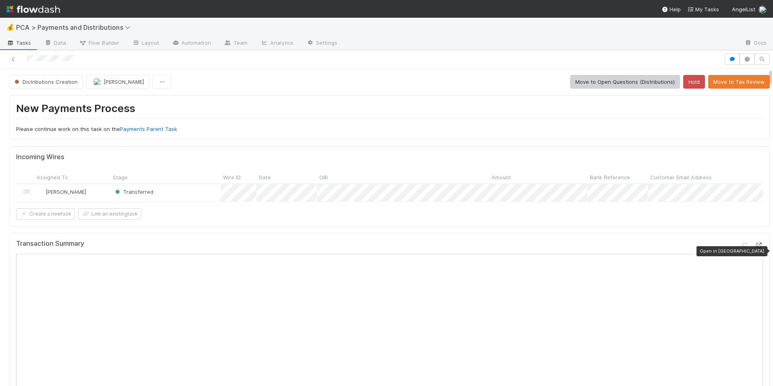
click at [755, 248] on icon at bounding box center [759, 244] width 8 height 5
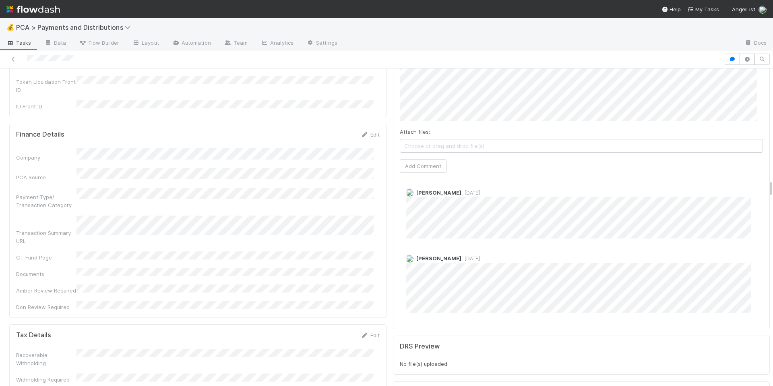
scroll to position [2017, 0]
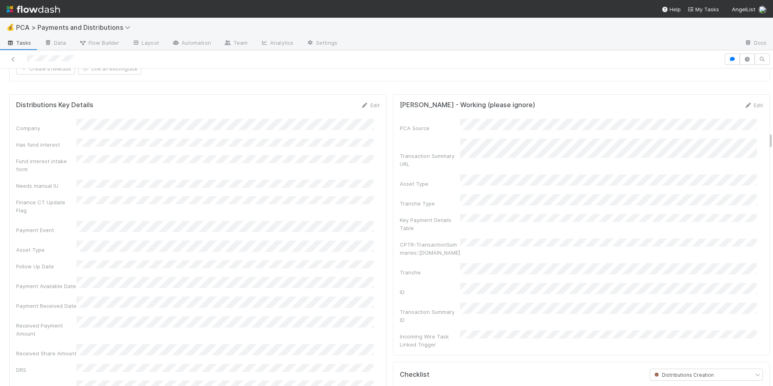
scroll to position [1146, 0]
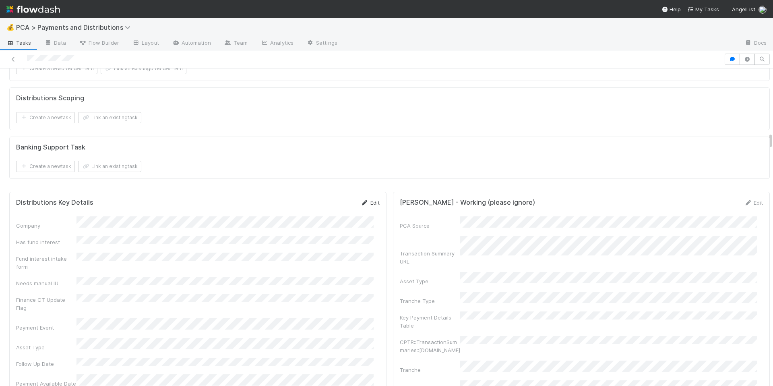
click at [364, 206] on link "Edit" at bounding box center [370, 202] width 19 height 6
click at [334, 212] on button "Save" at bounding box center [336, 206] width 23 height 14
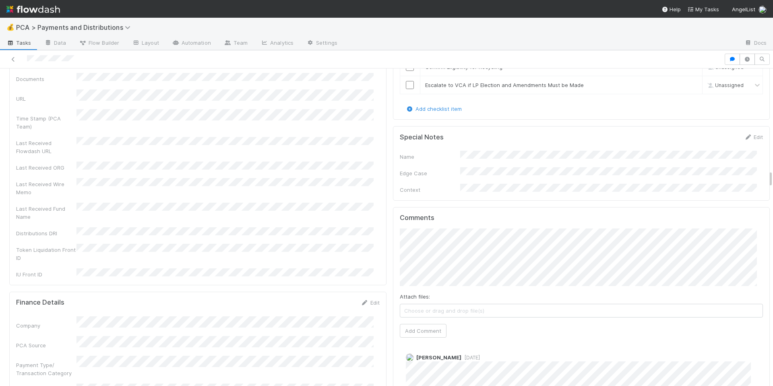
scroll to position [1834, 0]
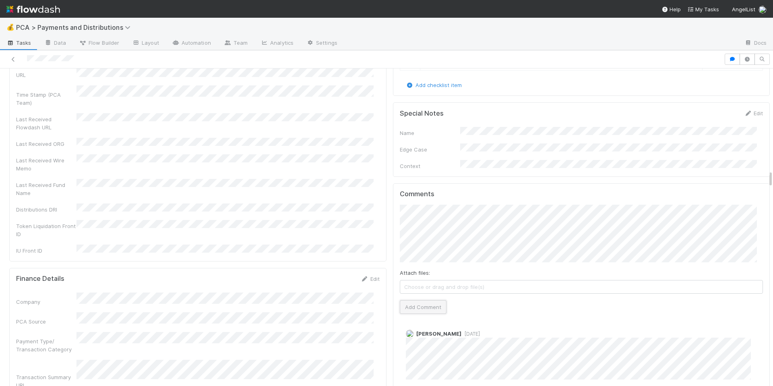
click at [418, 300] on button "Add Comment" at bounding box center [423, 307] width 47 height 14
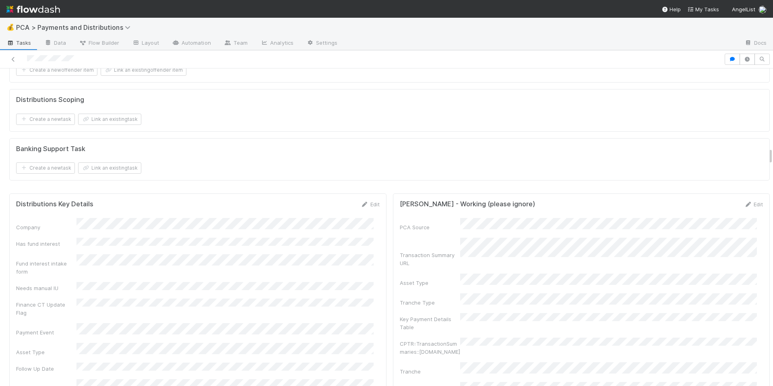
scroll to position [1137, 0]
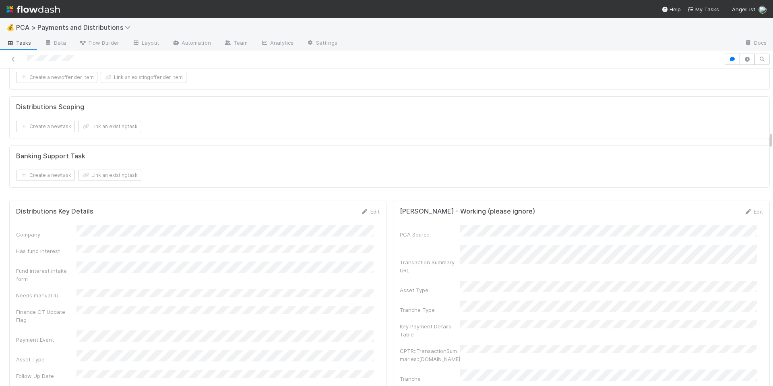
click at [82, 55] on div at bounding box center [362, 59] width 718 height 11
click at [440, 124] on form "Distributions Scoping Create a new task Link an existing task" at bounding box center [389, 117] width 747 height 29
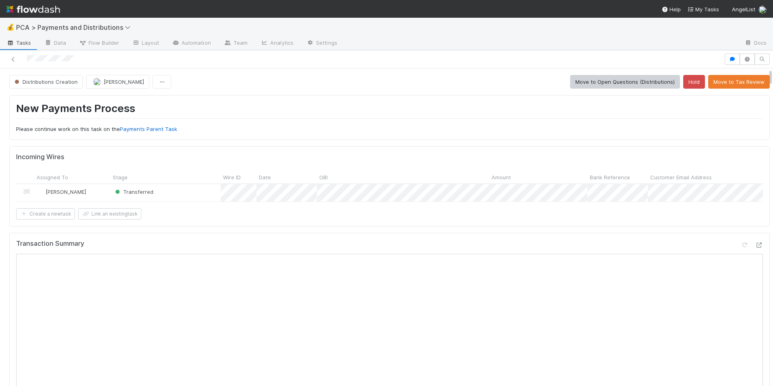
scroll to position [0, 0]
click at [722, 87] on button "Move to Tax Review" at bounding box center [739, 82] width 62 height 14
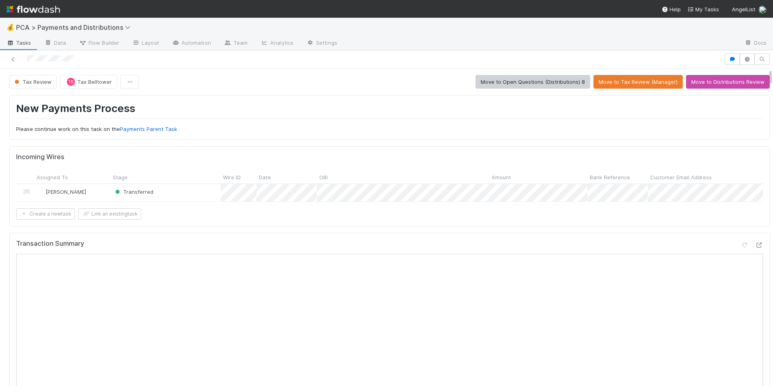
click at [76, 57] on div at bounding box center [362, 59] width 718 height 11
click at [404, 81] on div "Tax Review TB Tax Belltower Move to Open Questions (Distributions) 8 Move to Ta…" at bounding box center [389, 82] width 761 height 14
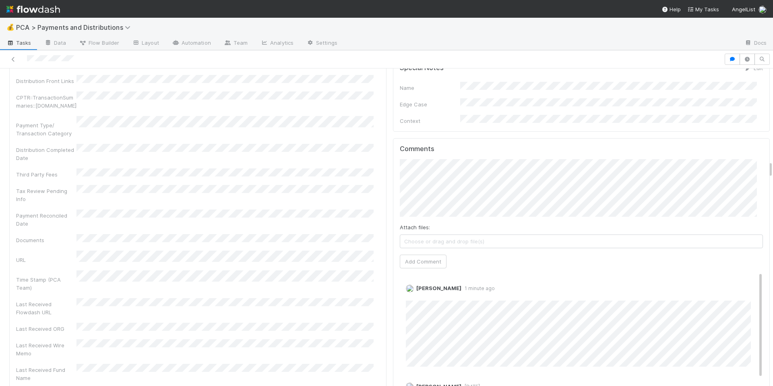
scroll to position [1669, 0]
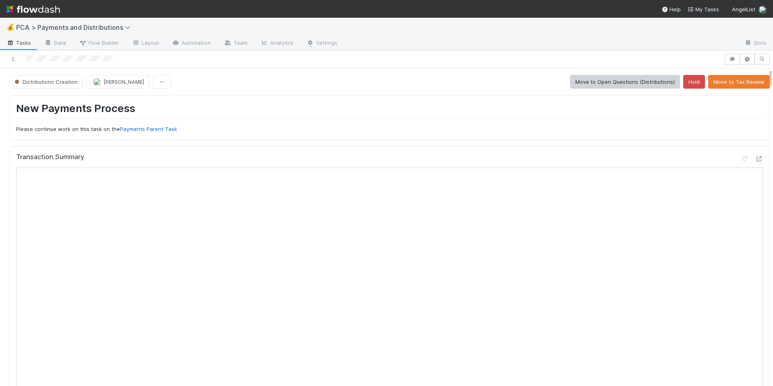
drag, startPoint x: 26, startPoint y: 58, endPoint x: 122, endPoint y: 61, distance: 96.3
click at [122, 61] on div at bounding box center [362, 59] width 718 height 11
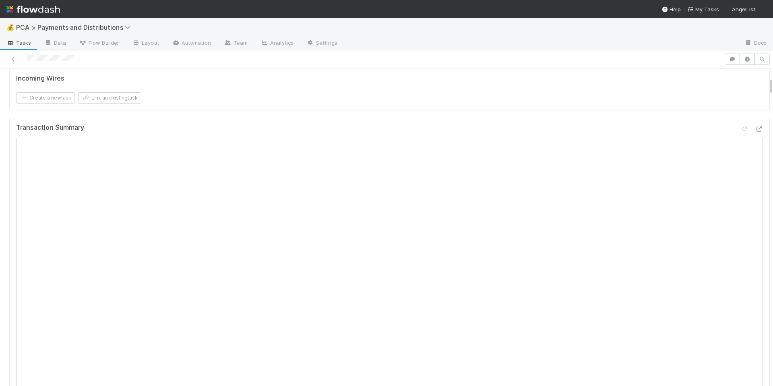
scroll to position [86, 0]
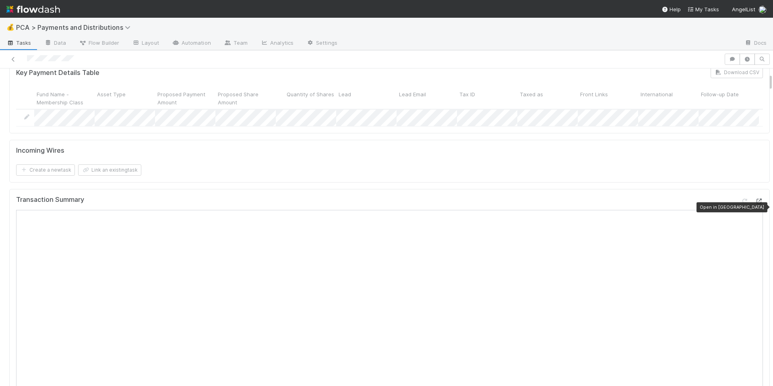
click at [755, 204] on icon at bounding box center [759, 201] width 8 height 5
click at [271, 176] on div "Create a new task Link an existing task" at bounding box center [389, 169] width 747 height 11
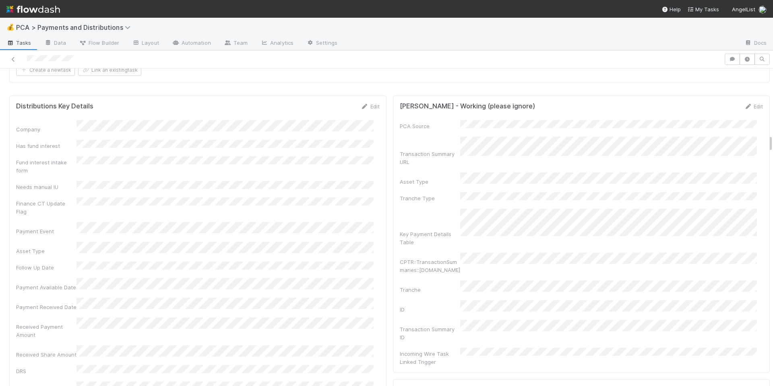
scroll to position [1172, 0]
click at [364, 115] on link "Edit" at bounding box center [370, 112] width 19 height 6
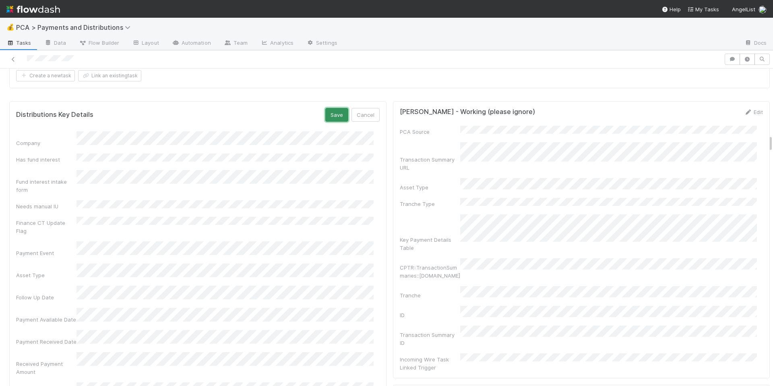
click at [327, 122] on button "Save" at bounding box center [336, 115] width 23 height 14
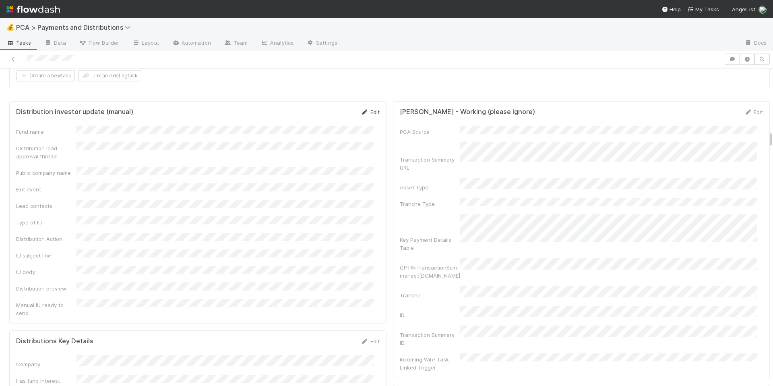
click at [363, 115] on link "Edit" at bounding box center [370, 112] width 19 height 6
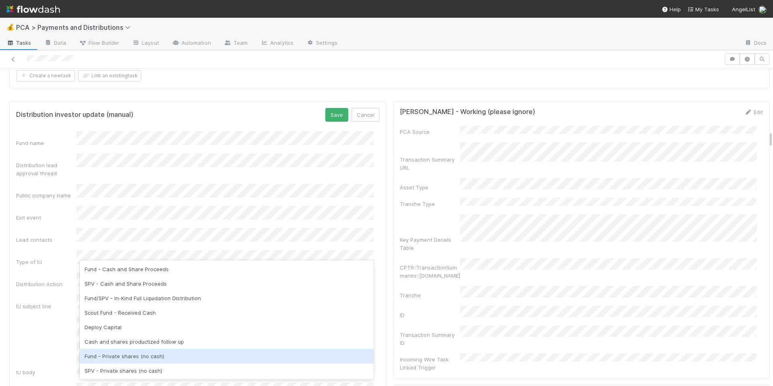
click at [187, 354] on div "Fund - Private shares (no cash)" at bounding box center [227, 356] width 294 height 14
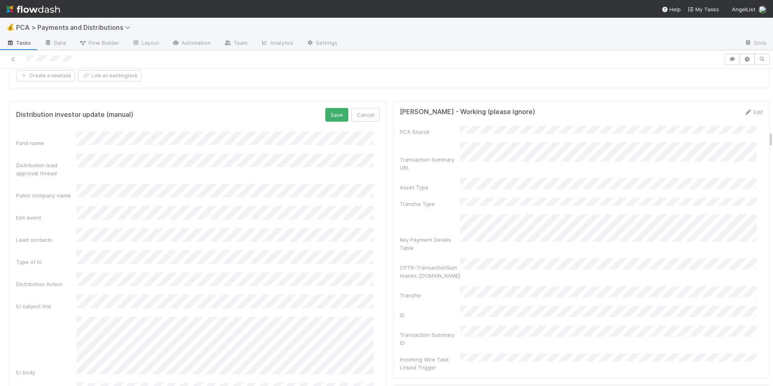
click at [40, 317] on div "IU body" at bounding box center [198, 347] width 364 height 60
click at [330, 122] on button "Save" at bounding box center [336, 115] width 23 height 14
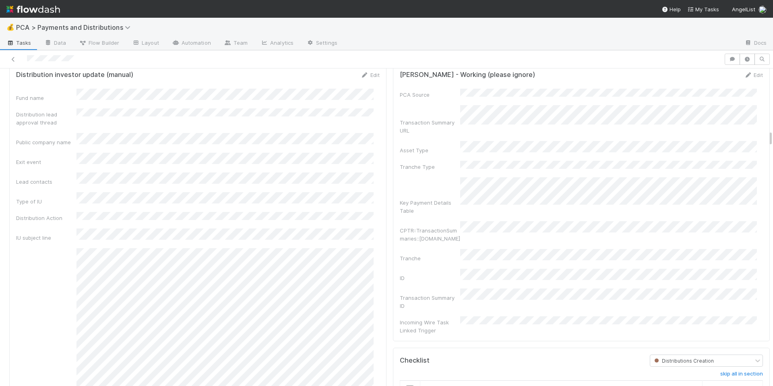
scroll to position [1215, 0]
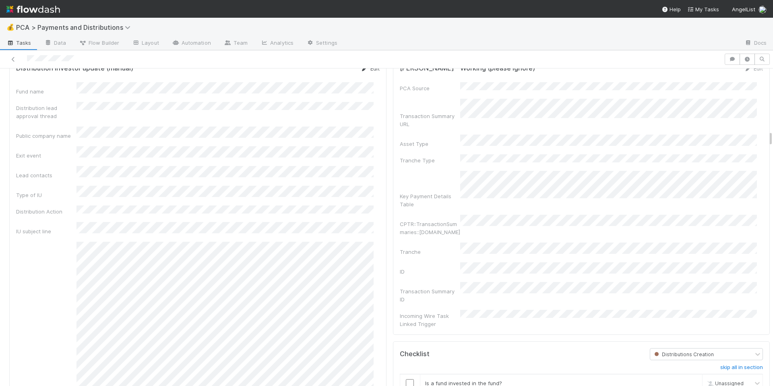
click at [371, 72] on link "Edit" at bounding box center [370, 68] width 19 height 6
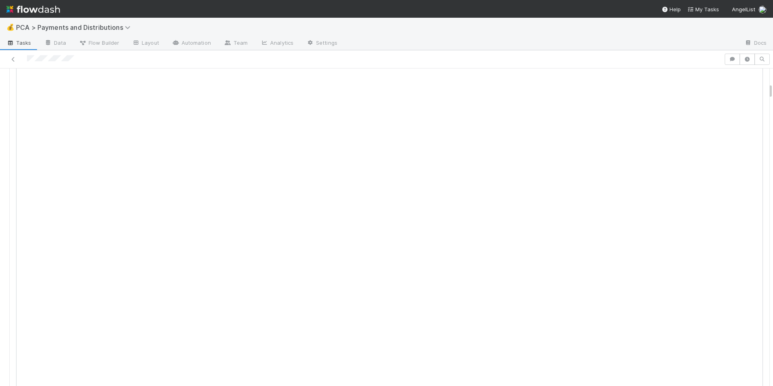
scroll to position [117, 0]
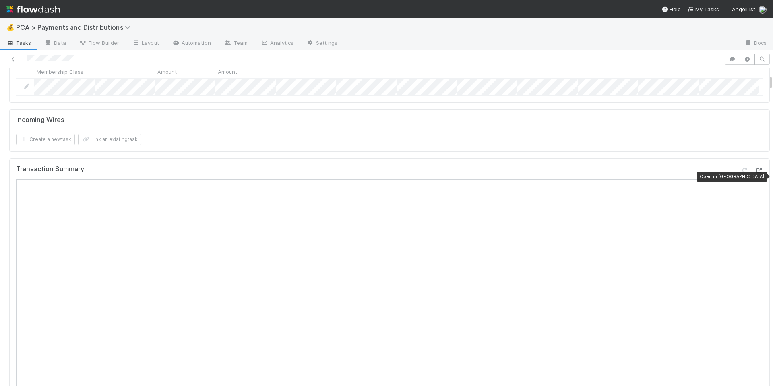
click at [755, 173] on icon at bounding box center [759, 170] width 8 height 5
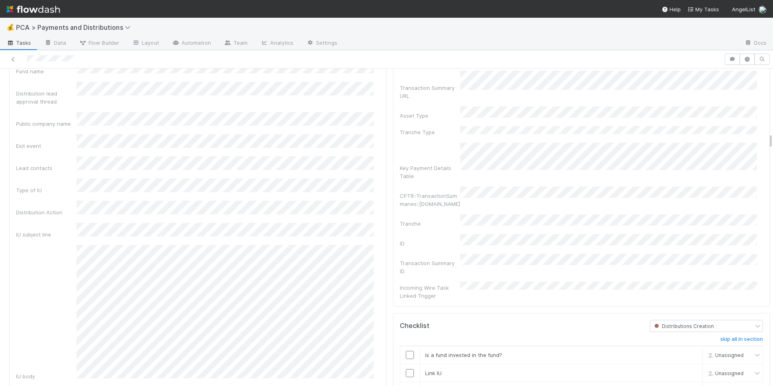
scroll to position [1211, 0]
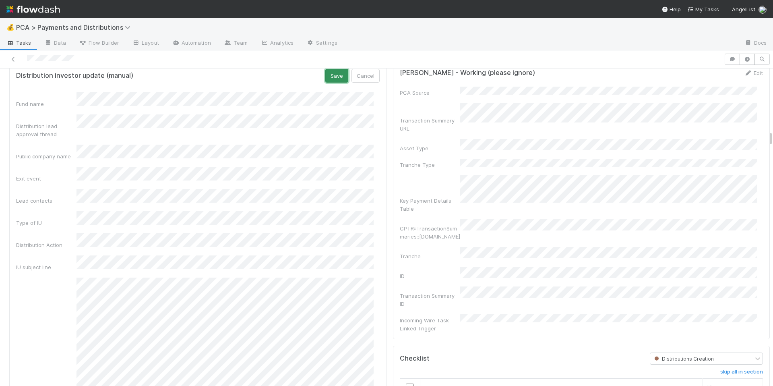
click at [328, 79] on button "Save" at bounding box center [336, 76] width 23 height 14
click at [76, 61] on div at bounding box center [362, 59] width 718 height 11
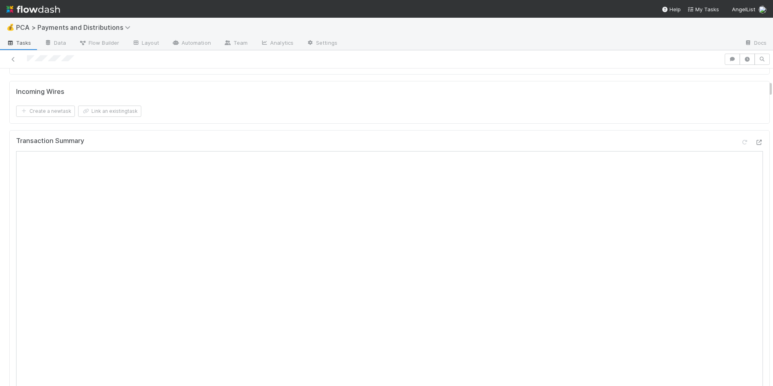
scroll to position [0, 0]
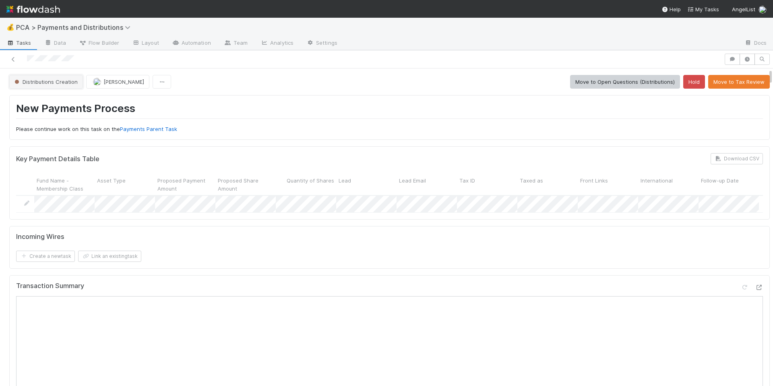
click at [66, 79] on span "Distributions Creation" at bounding box center [45, 82] width 65 height 6
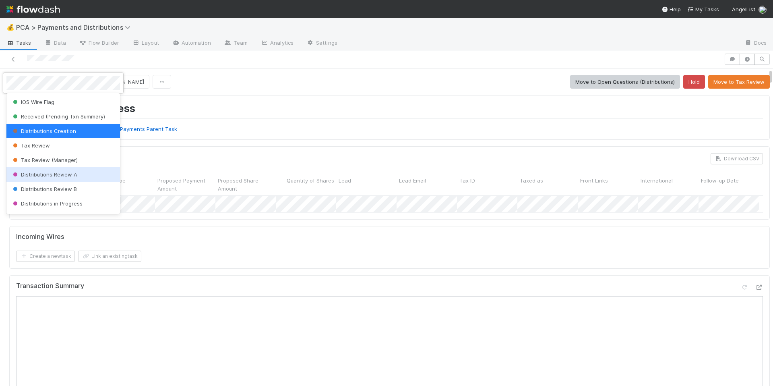
click at [88, 175] on div "Distributions Review A" at bounding box center [63, 174] width 114 height 14
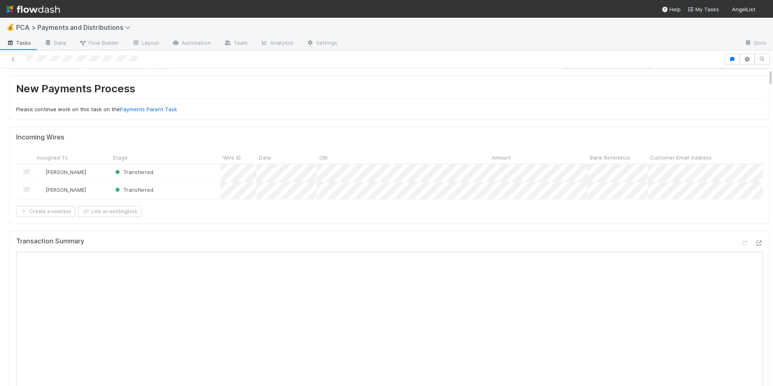
scroll to position [55, 0]
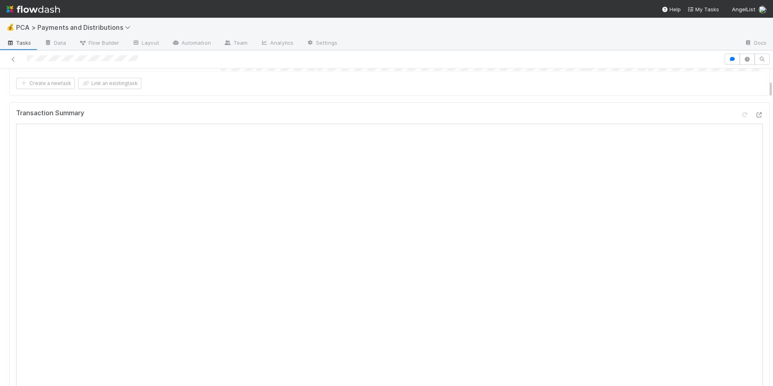
scroll to position [217, 0]
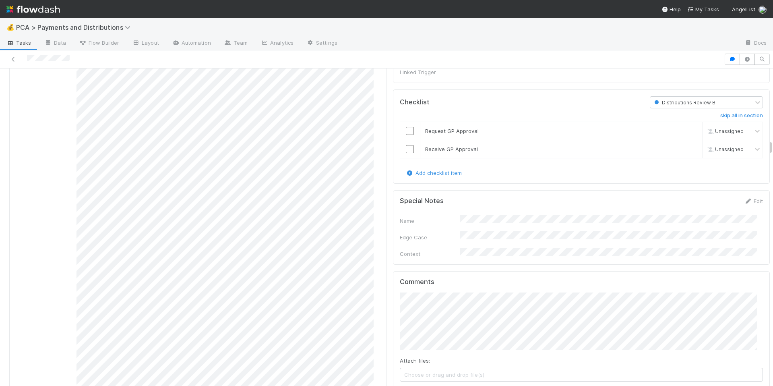
scroll to position [1687, 0]
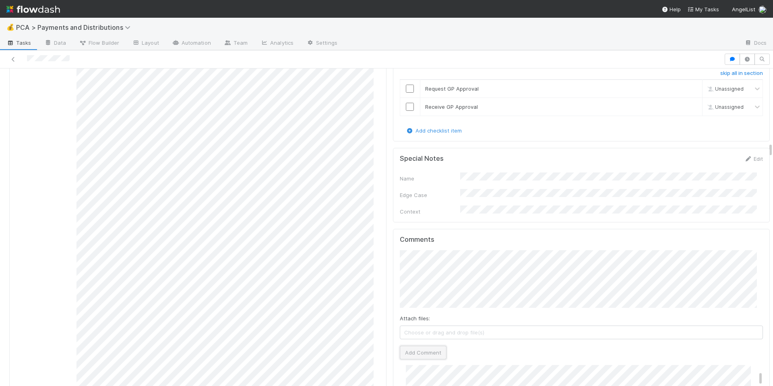
click at [417, 346] on button "Add Comment" at bounding box center [423, 353] width 47 height 14
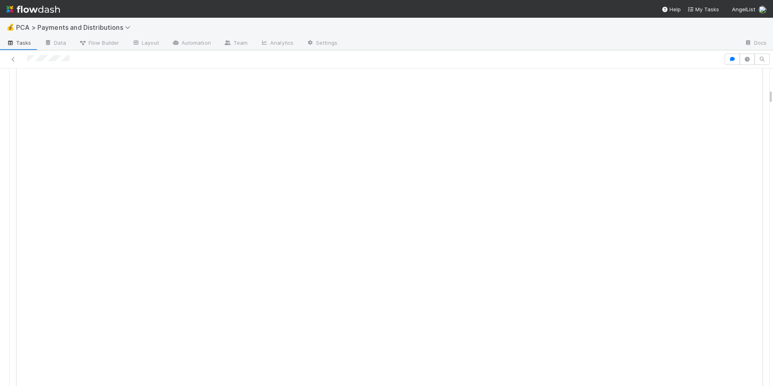
scroll to position [0, 0]
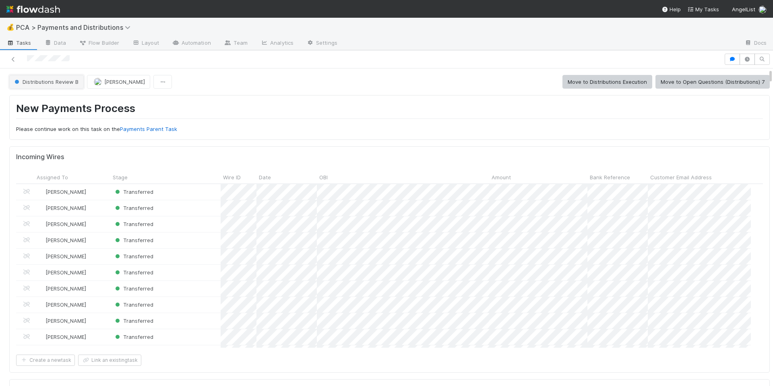
click at [43, 83] on span "Distributions Review B" at bounding box center [46, 82] width 66 height 6
click at [89, 103] on div "Distributions Execution" at bounding box center [63, 102] width 114 height 14
click at [426, 112] on h1 "New Payments Process" at bounding box center [389, 110] width 747 height 17
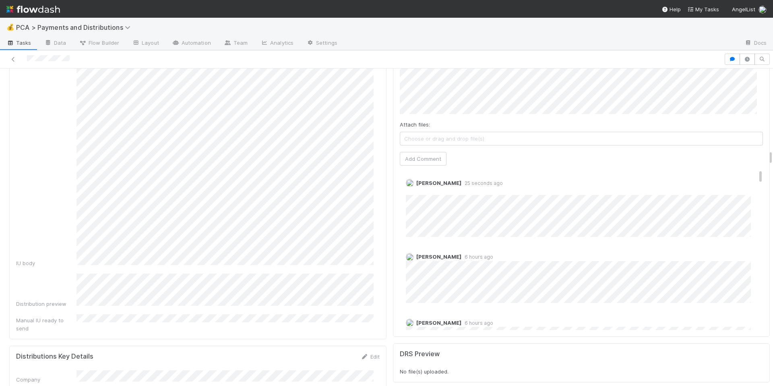
scroll to position [2, 0]
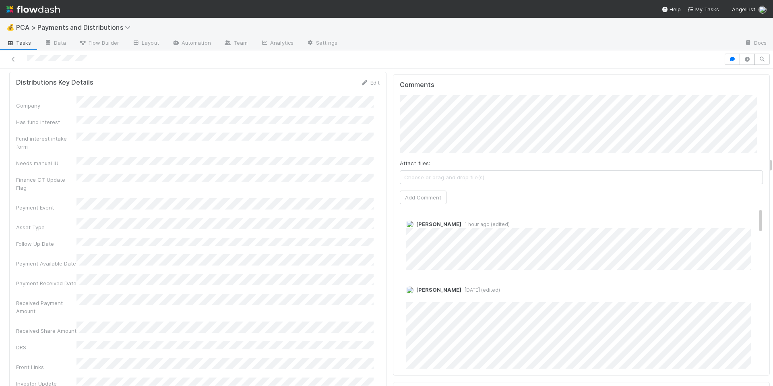
scroll to position [1679, 0]
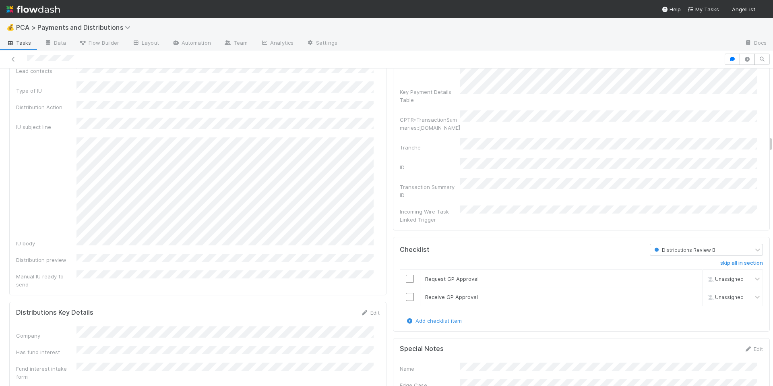
scroll to position [1326, 0]
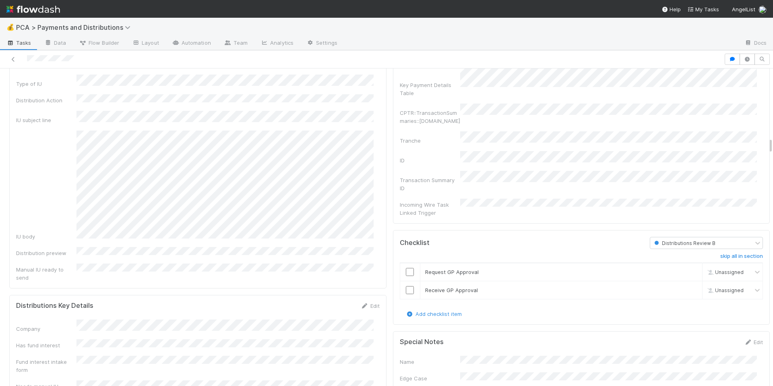
click at [284, 229] on div "Fund name Distribution lead approval thread Public company name Exit event Lead…" at bounding box center [198, 126] width 364 height 311
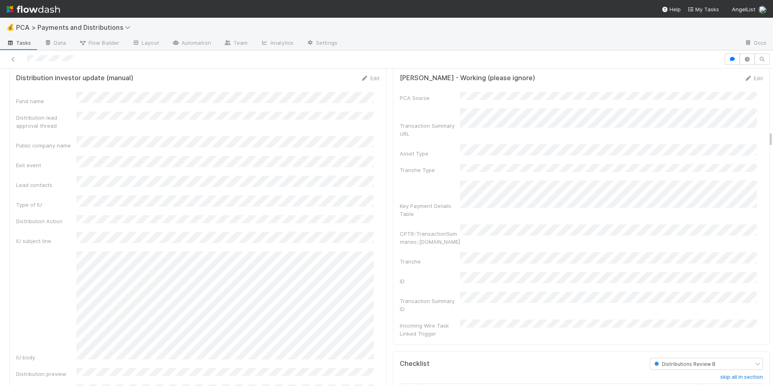
scroll to position [1198, 0]
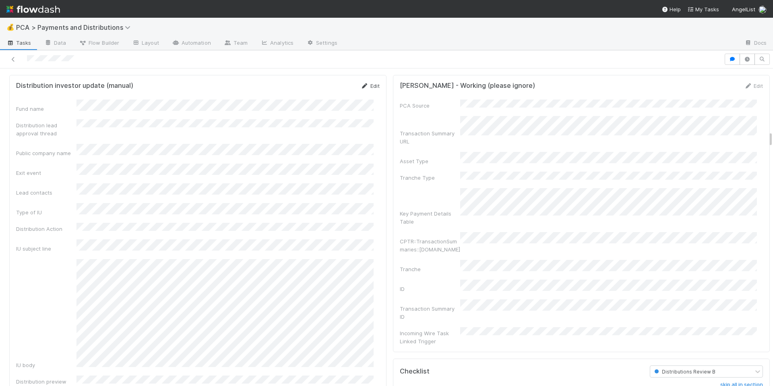
click at [365, 89] on link "Edit" at bounding box center [370, 86] width 19 height 6
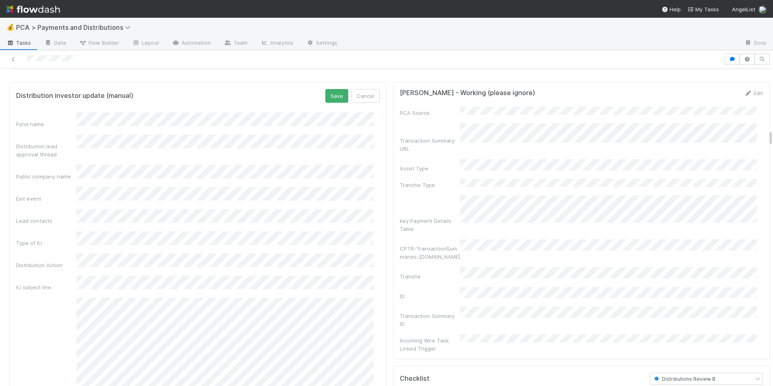
scroll to position [1186, 0]
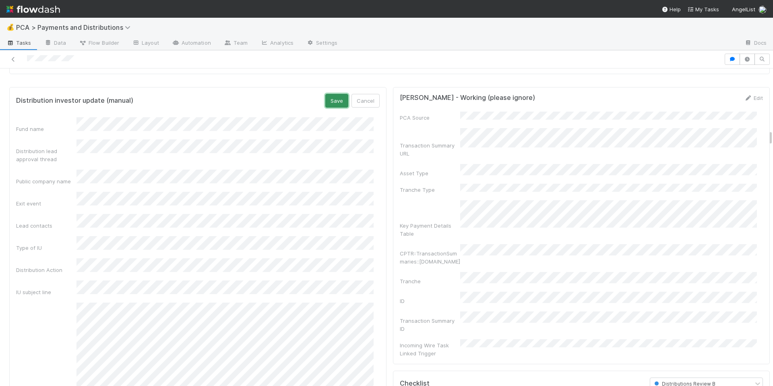
click at [325, 108] on button "Save" at bounding box center [336, 101] width 23 height 14
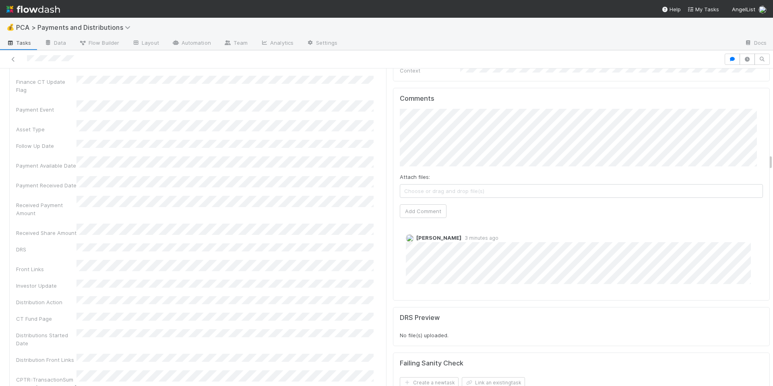
scroll to position [1659, 0]
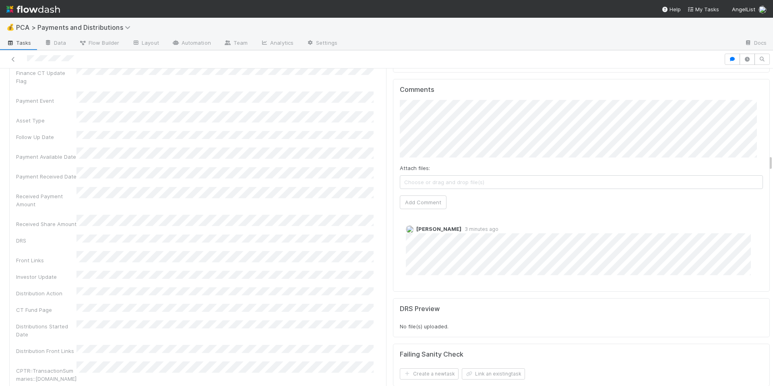
click at [330, 186] on div "Company Has fund interest Fund interest intake form Needs manual IU Finance CT …" at bounding box center [198, 351] width 364 height 723
click at [408, 195] on button "Add Comment" at bounding box center [423, 202] width 47 height 14
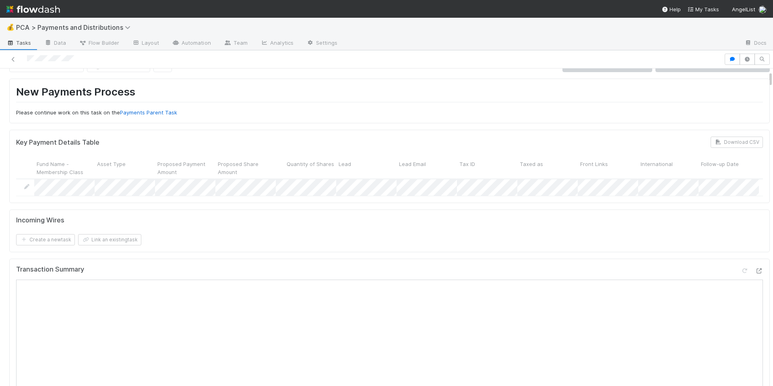
scroll to position [0, 0]
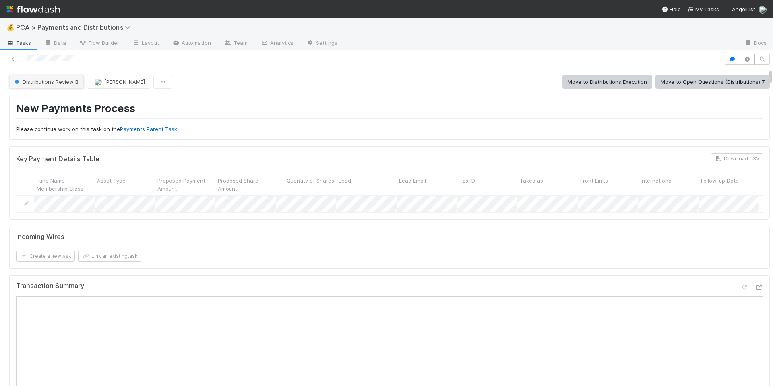
click at [40, 82] on span "Distributions Review B" at bounding box center [46, 82] width 66 height 6
click at [80, 101] on div "Completed" at bounding box center [63, 102] width 114 height 14
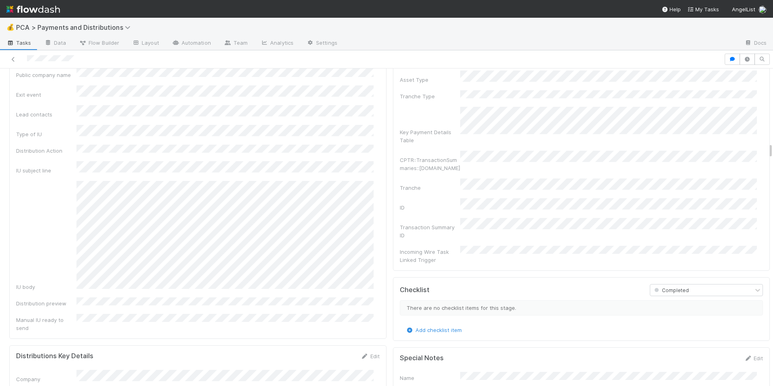
scroll to position [1463, 0]
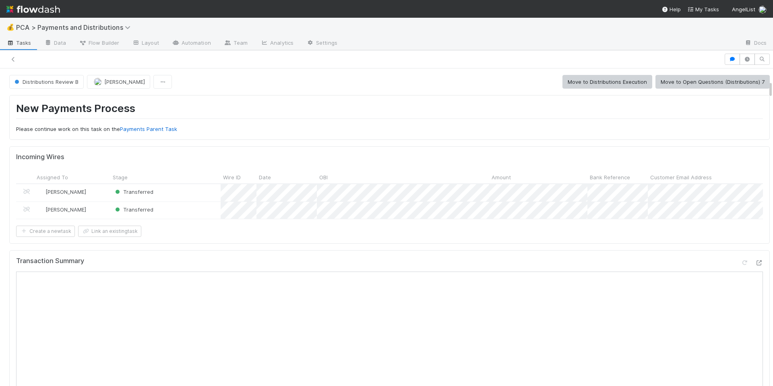
scroll to position [217, 0]
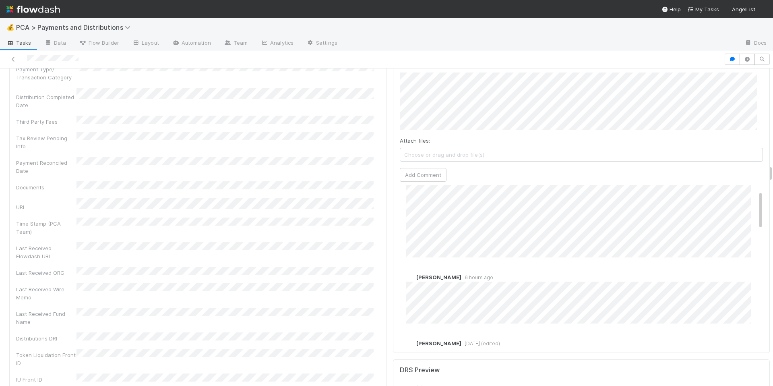
scroll to position [23, 0]
click at [296, 191] on div "Company Has fund interest Fund interest intake form Needs manual IU Finance CT …" at bounding box center [198, 20] width 364 height 726
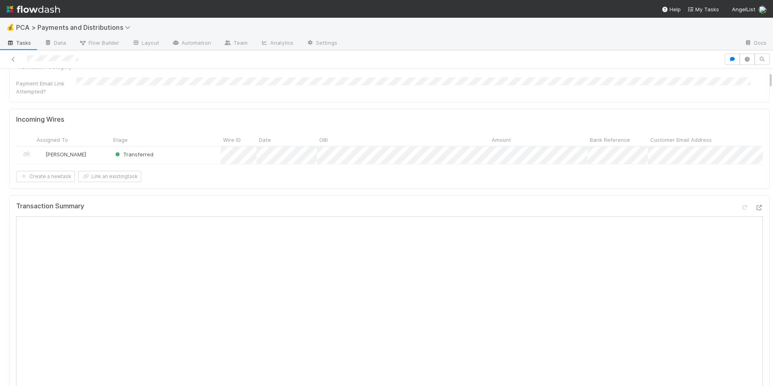
scroll to position [277, 0]
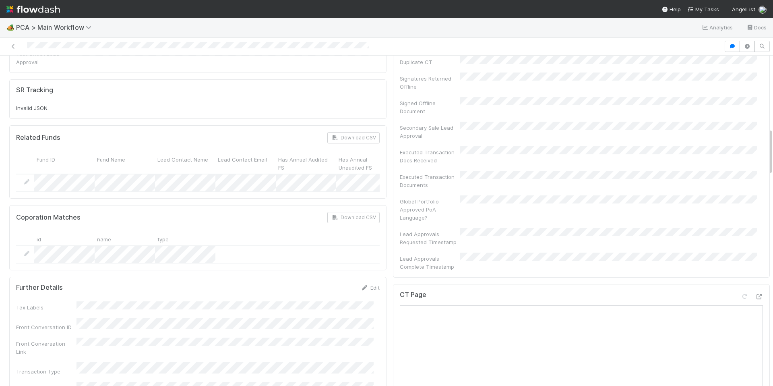
click at [286, 284] on div "Further Details Edit" at bounding box center [198, 288] width 364 height 8
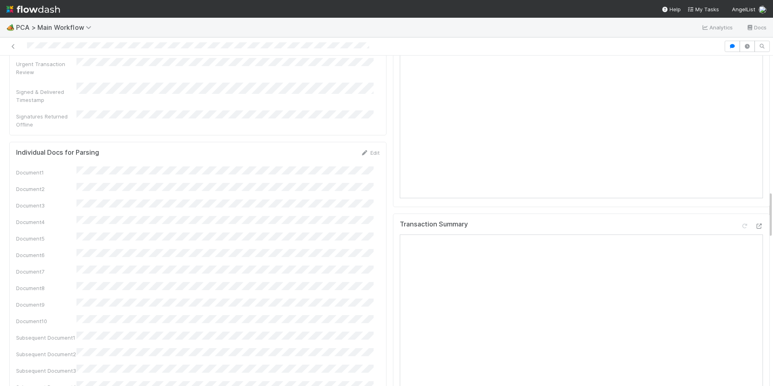
scroll to position [948, 0]
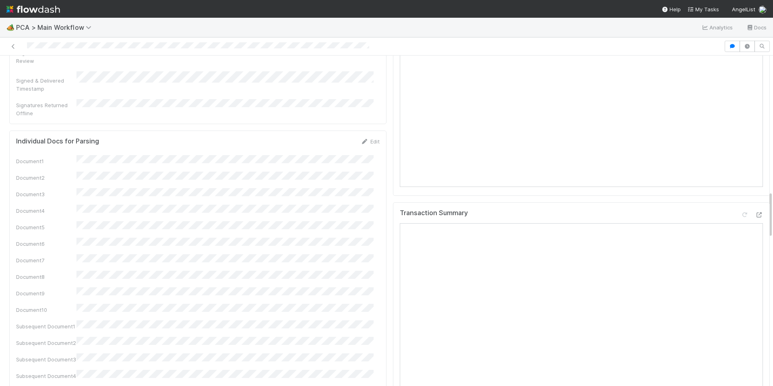
click at [291, 234] on div "Document1 Document2 Document3 Document4 Document5 Document6 Document7 Document8…" at bounding box center [198, 321] width 364 height 332
click at [755, 212] on icon at bounding box center [759, 214] width 8 height 5
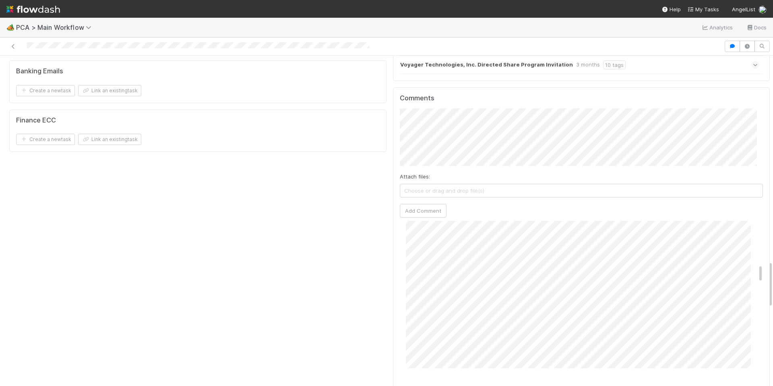
scroll to position [377, 0]
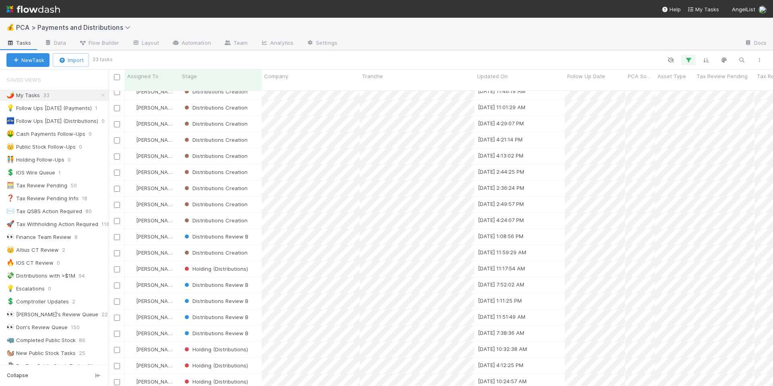
scroll to position [73, 0]
click at [692, 60] on icon "button" at bounding box center [689, 59] width 8 height 7
click at [677, 101] on icon at bounding box center [678, 102] width 8 height 5
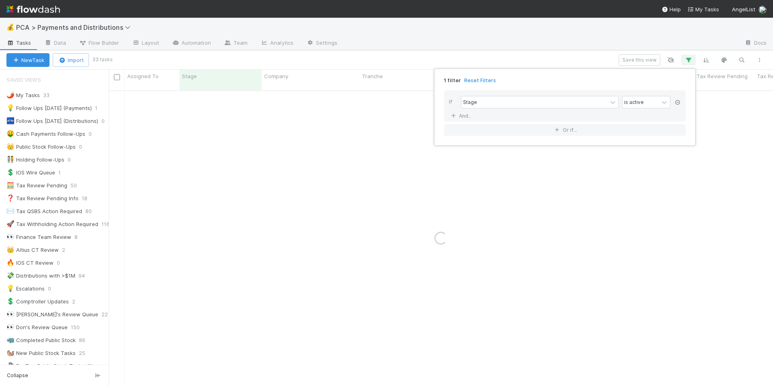
click at [678, 101] on icon at bounding box center [678, 102] width 8 height 5
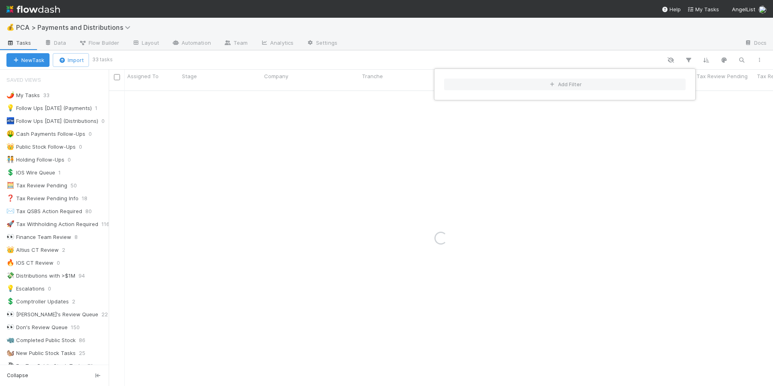
click at [633, 35] on div "Add Filter" at bounding box center [386, 193] width 773 height 386
click at [740, 60] on div "Add Filter" at bounding box center [386, 193] width 773 height 386
click at [741, 60] on icon "button" at bounding box center [742, 59] width 8 height 7
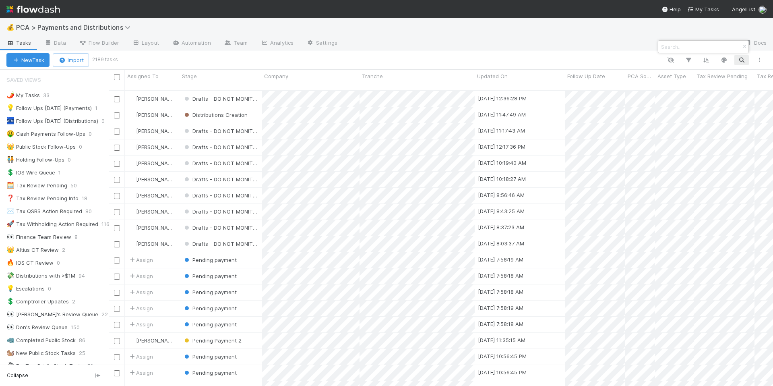
scroll to position [296, 658]
paste input "Voyager Technologies"
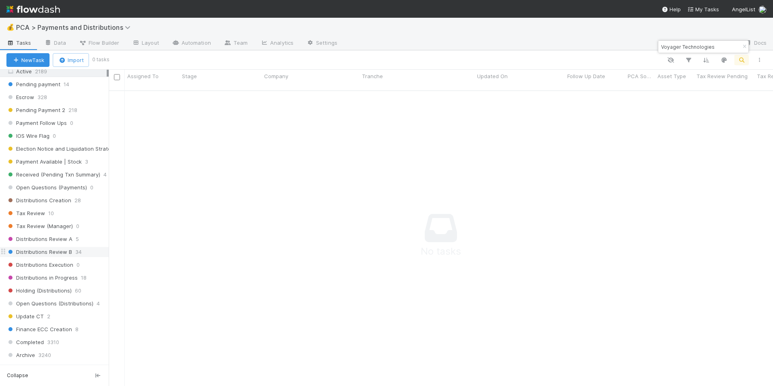
scroll to position [453, 0]
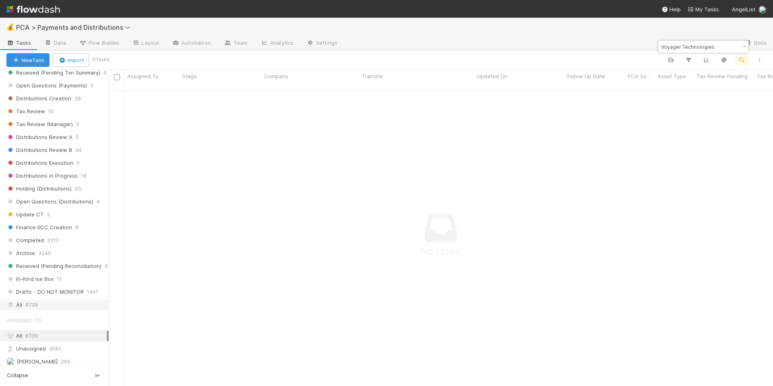
click at [62, 308] on div "All 8739" at bounding box center [56, 305] width 100 height 10
click at [703, 46] on input "Voyager Technologies" at bounding box center [700, 47] width 81 height 10
click at [721, 47] on div "Voyager Technologies" at bounding box center [703, 47] width 90 height 12
click at [714, 47] on input "Voyager Technologies" at bounding box center [700, 47] width 81 height 10
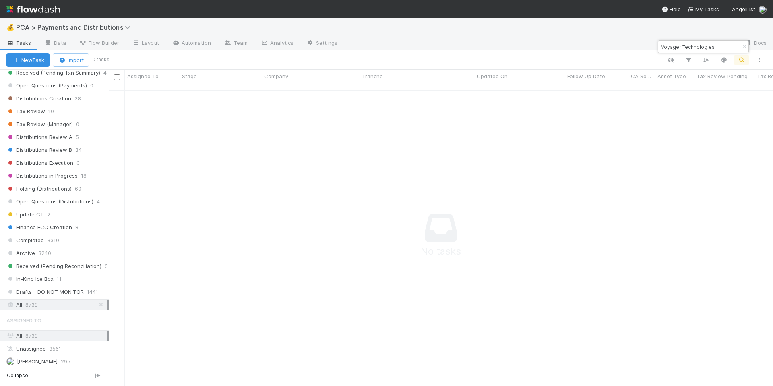
drag, startPoint x: 715, startPoint y: 46, endPoint x: 681, endPoint y: 45, distance: 33.9
click at [681, 45] on input "Voyager Technologies" at bounding box center [700, 47] width 81 height 10
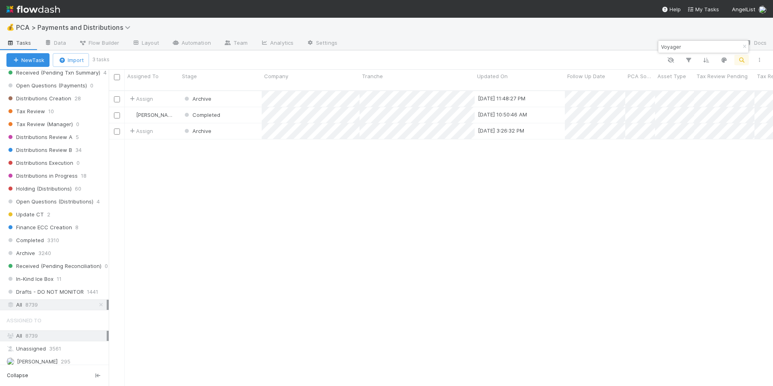
scroll to position [296, 658]
type input "Voyager"
click at [299, 172] on div "Assign Archive 3/20/25, 11:48:27 PM 3/17/25, 3:59:34 PM 0 0 0 0 0 0 0 David Bod…" at bounding box center [441, 241] width 665 height 301
click at [253, 110] on div "Completed" at bounding box center [221, 115] width 82 height 16
click at [292, 180] on div "Assign Archive 3/20/25, 11:48:27 PM 3/17/25, 3:59:34 PM 0 0 0 0 0 0 0 David Bod…" at bounding box center [441, 241] width 665 height 301
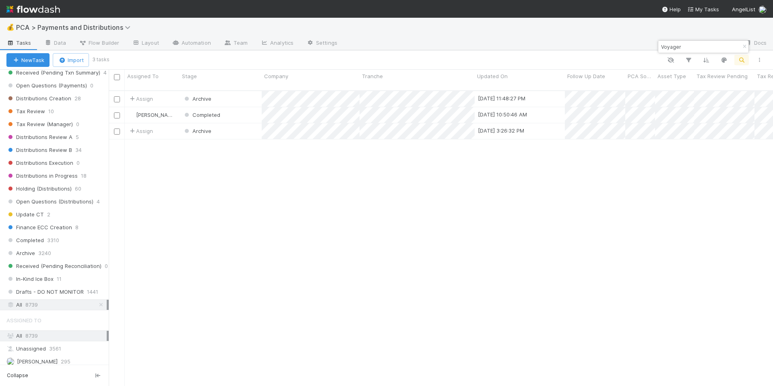
click at [294, 177] on div "Assign Archive 3/20/25, 11:48:27 PM 3/17/25, 3:59:34 PM 0 0 0 0 0 0 0 David Bod…" at bounding box center [441, 241] width 665 height 301
click at [287, 224] on div "Assign Archive 3/20/25, 11:48:27 PM 3/17/25, 3:59:34 PM 0 0 0 0 0 0 0 David Bod…" at bounding box center [441, 241] width 665 height 301
click at [340, 191] on div "Assign Archive 3/20/25, 11:48:27 PM 3/17/25, 3:59:34 PM 0 0 0 0 0 0 0 David Bod…" at bounding box center [441, 241] width 665 height 301
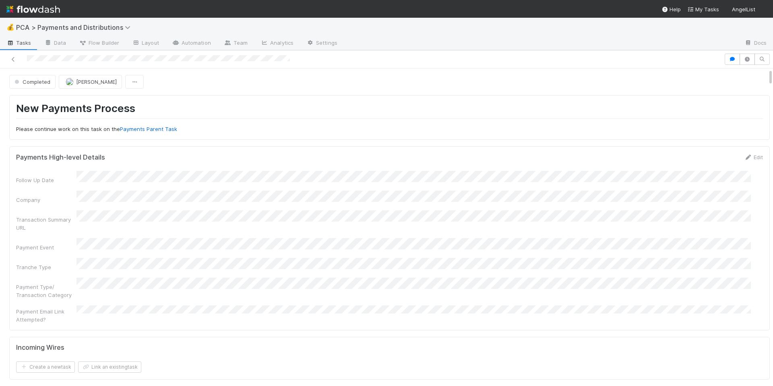
click at [470, 151] on div "Payments High-level Details Edit Follow Up Date Company Transaction Summary URL…" at bounding box center [389, 238] width 761 height 184
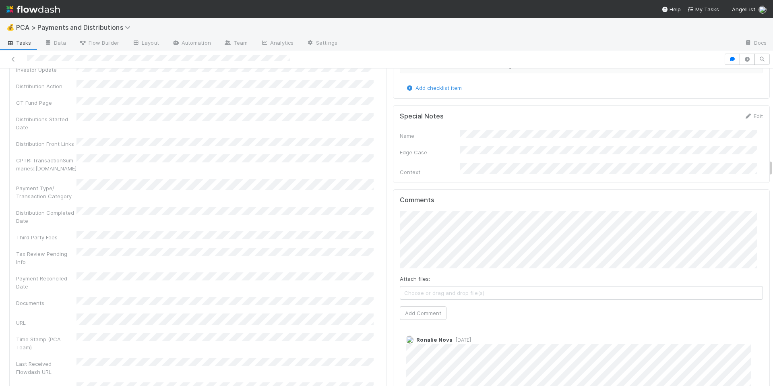
scroll to position [1654, 0]
